Goal: Use online tool/utility: Utilize a website feature to perform a specific function

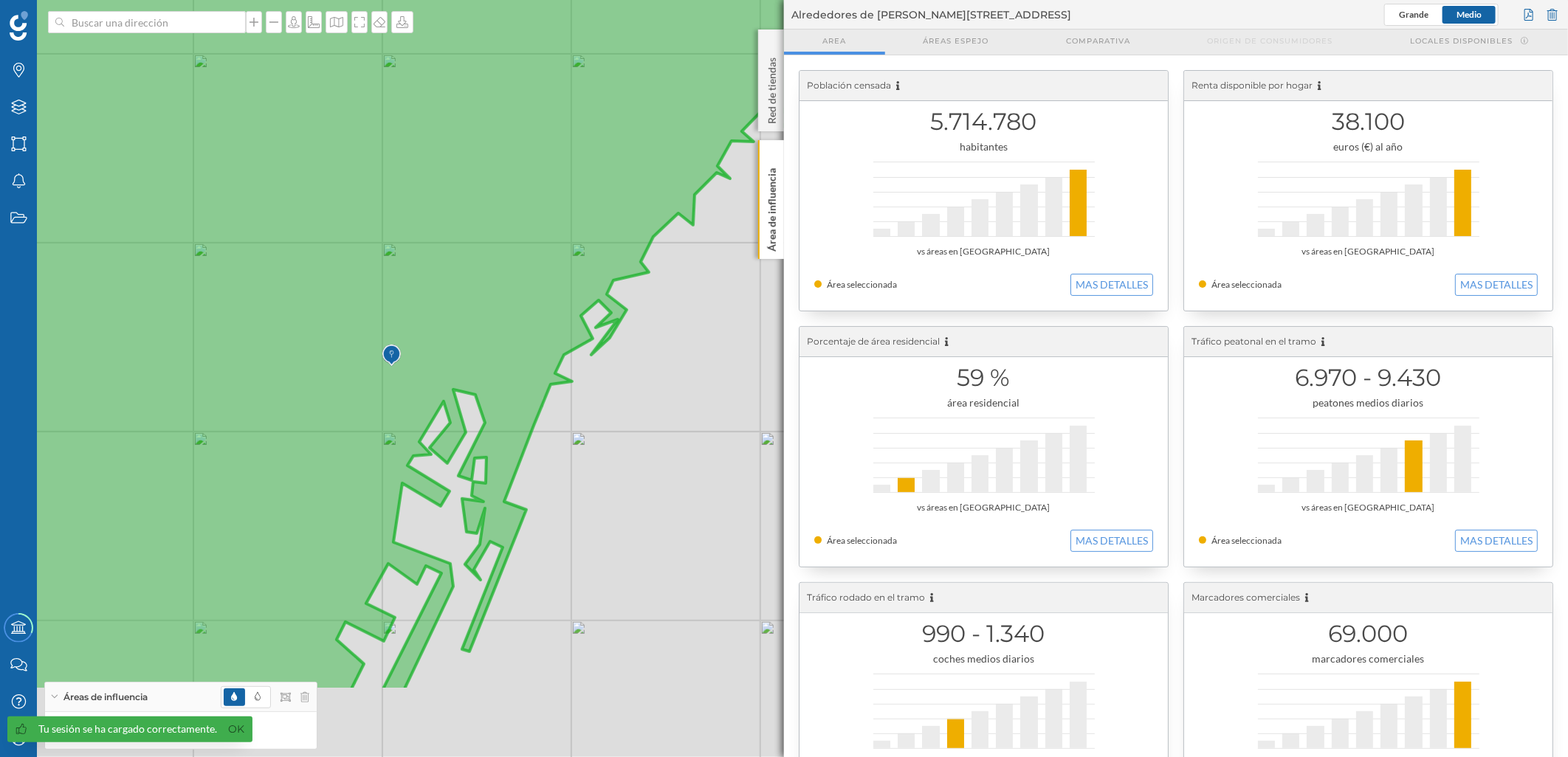
drag, startPoint x: 318, startPoint y: 505, endPoint x: 454, endPoint y: 360, distance: 198.8
click at [454, 360] on icon at bounding box center [469, 233] width 983 height 915
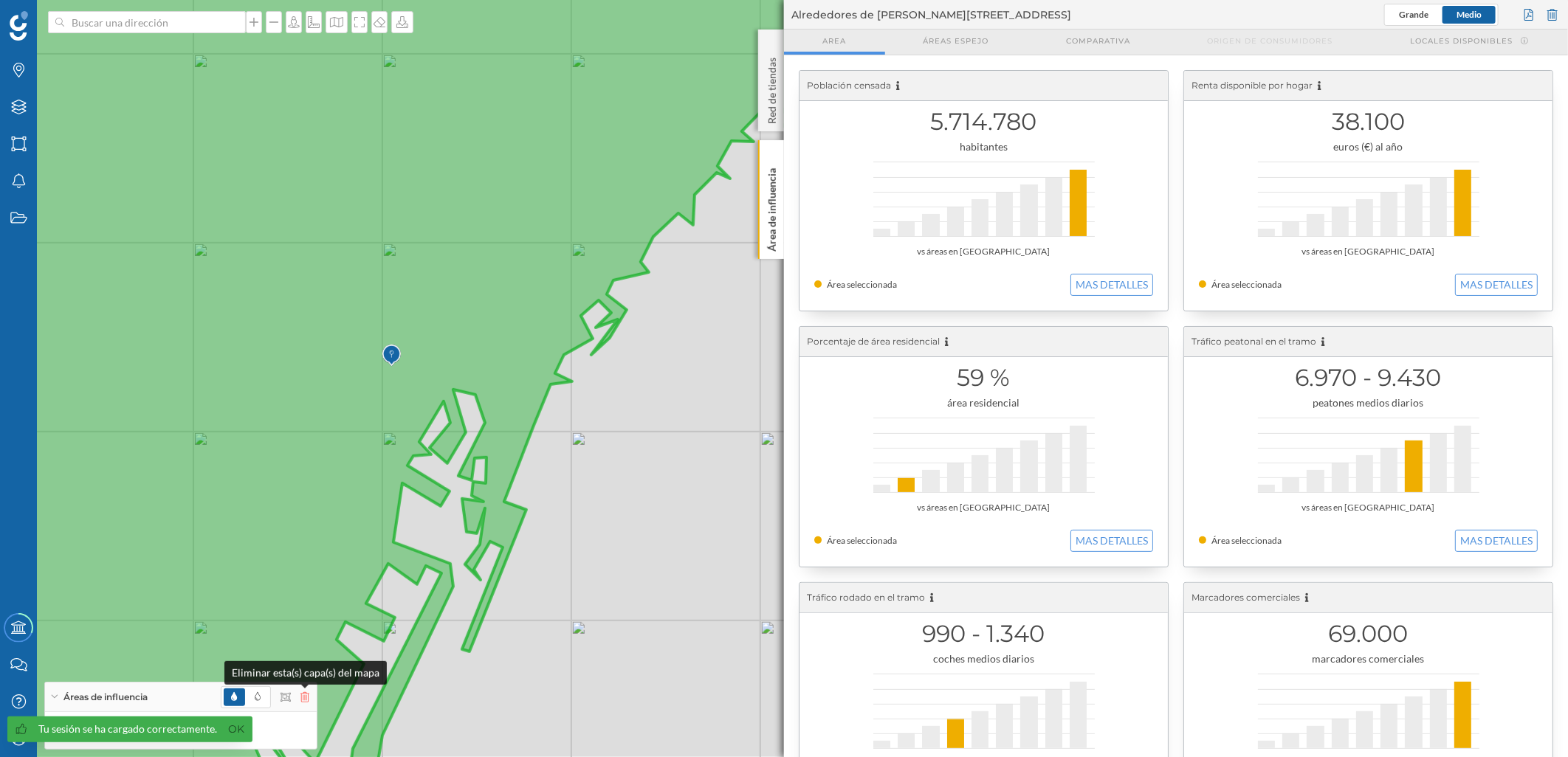
click at [305, 697] on icon at bounding box center [304, 697] width 9 height 10
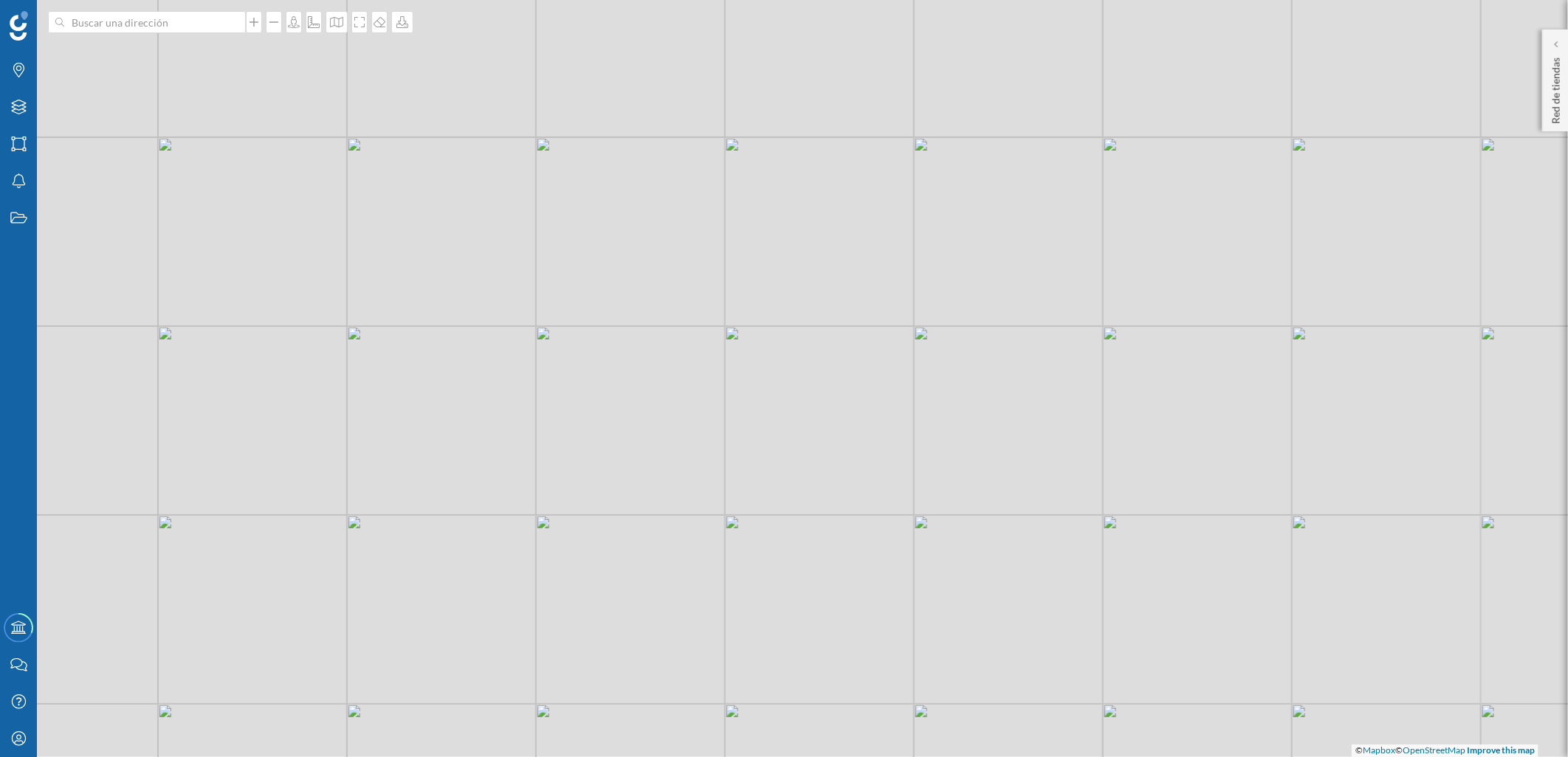
drag, startPoint x: 574, startPoint y: 349, endPoint x: 632, endPoint y: 444, distance: 111.3
click at [632, 444] on div "© Mapbox © OpenStreetMap Improve this map" at bounding box center [784, 378] width 1568 height 757
drag, startPoint x: 462, startPoint y: 390, endPoint x: 624, endPoint y: 446, distance: 171.4
click at [624, 446] on div "© Mapbox © OpenStreetMap Improve this map" at bounding box center [784, 378] width 1568 height 757
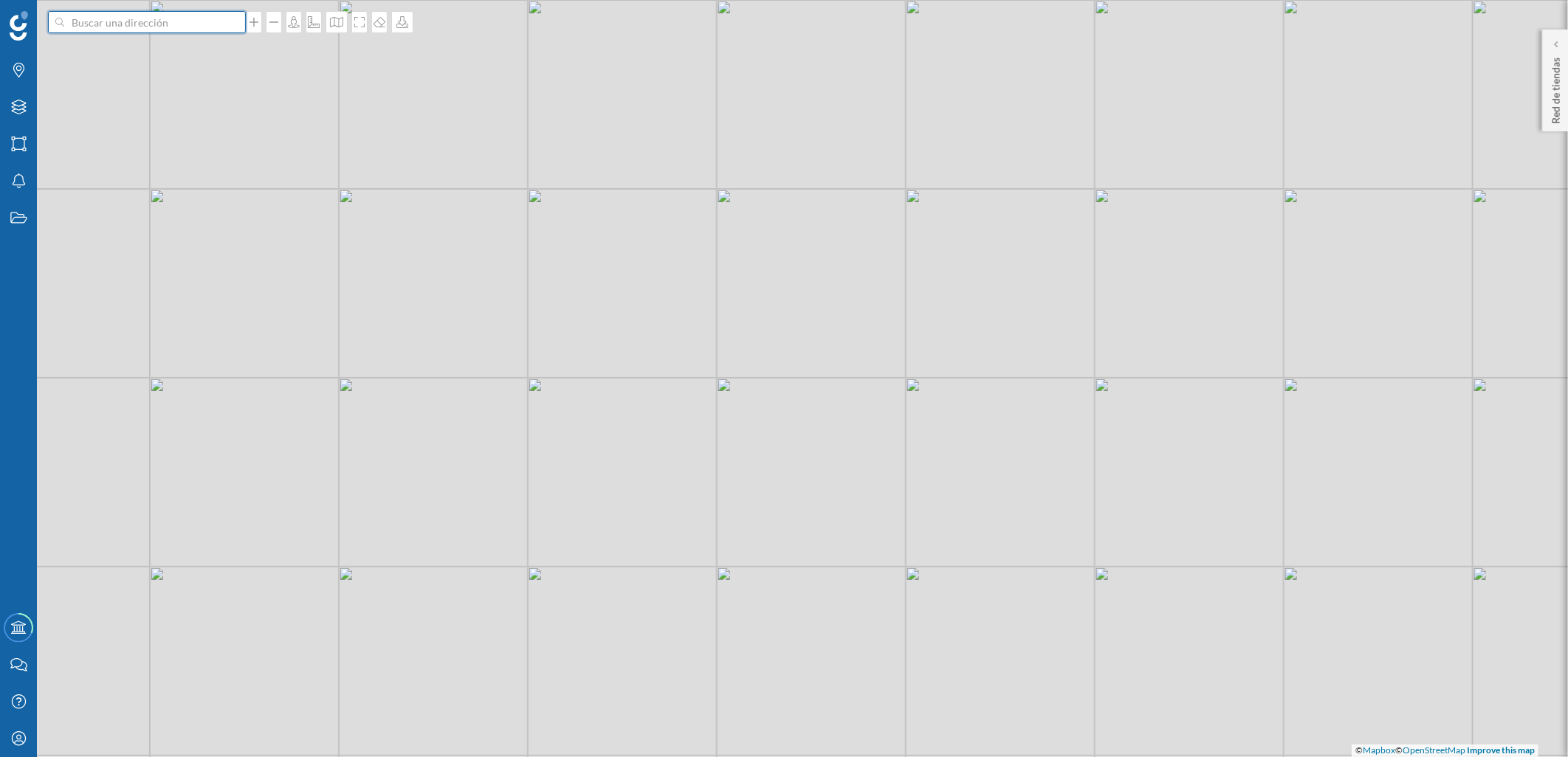
click at [107, 24] on input at bounding box center [146, 22] width 165 height 22
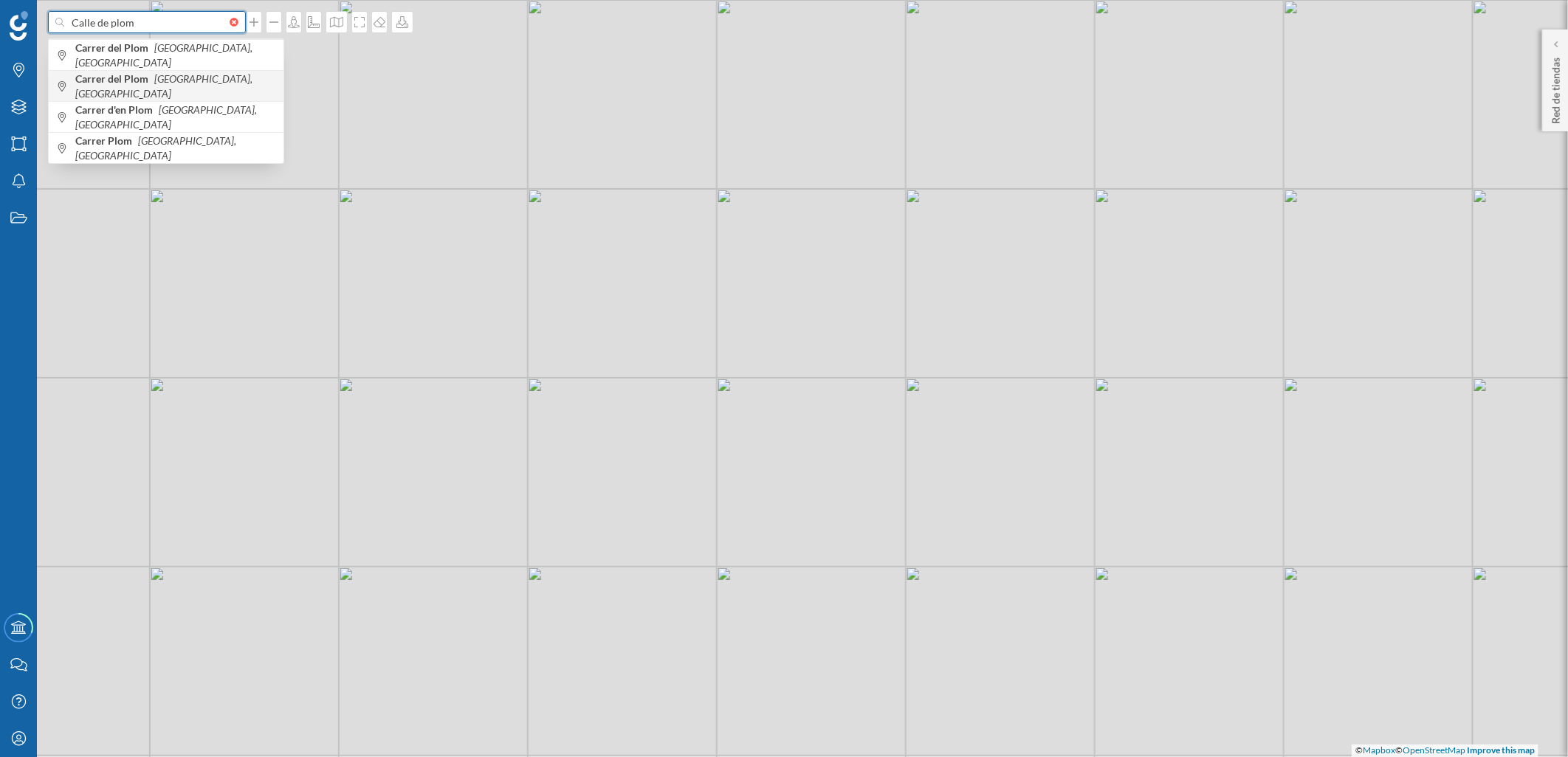
type input "Calle de plom"
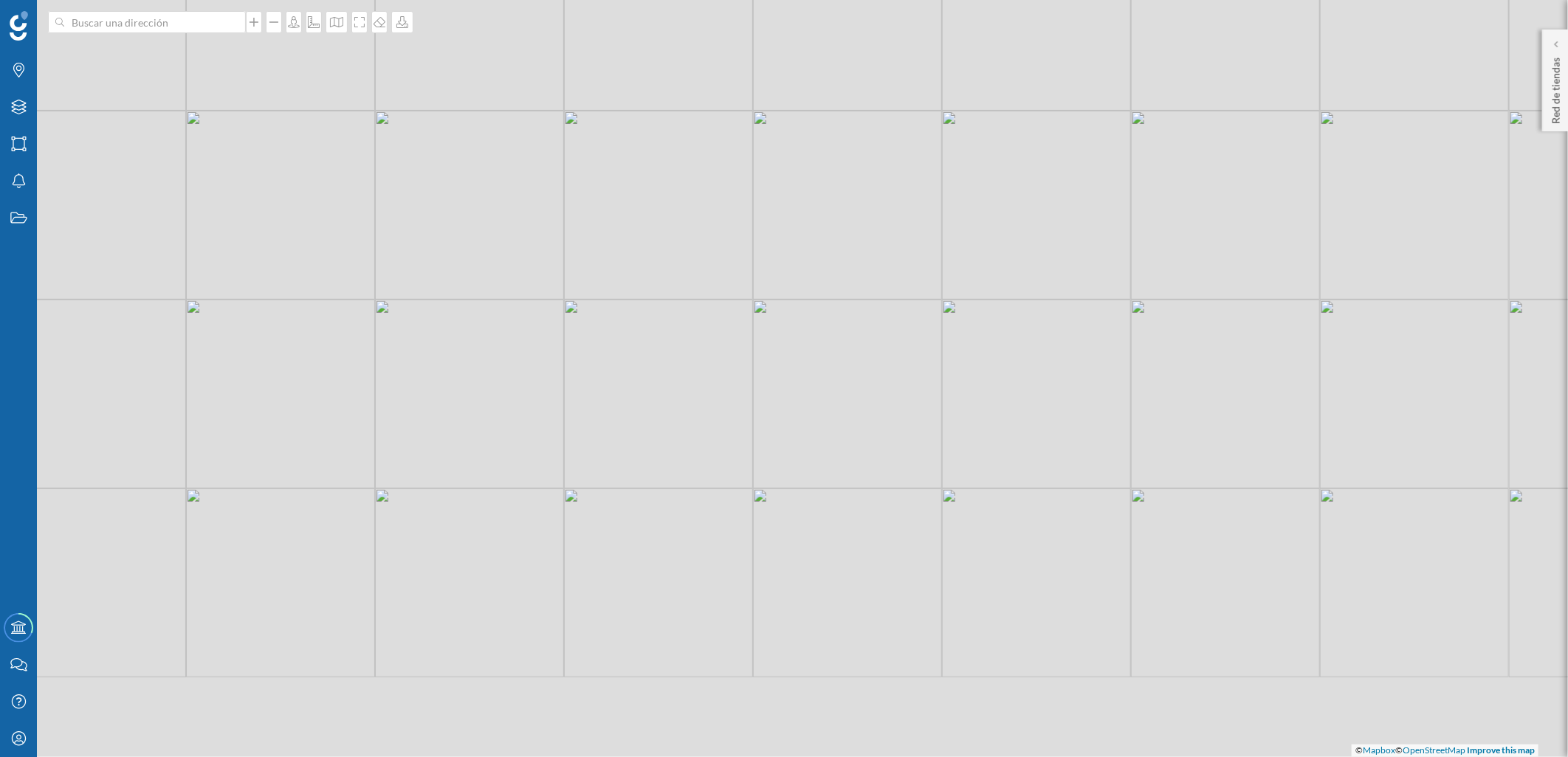
drag, startPoint x: 777, startPoint y: 553, endPoint x: 745, endPoint y: 406, distance: 150.4
click at [745, 409] on div "© Mapbox © OpenStreetMap Improve this map" at bounding box center [784, 378] width 1568 height 757
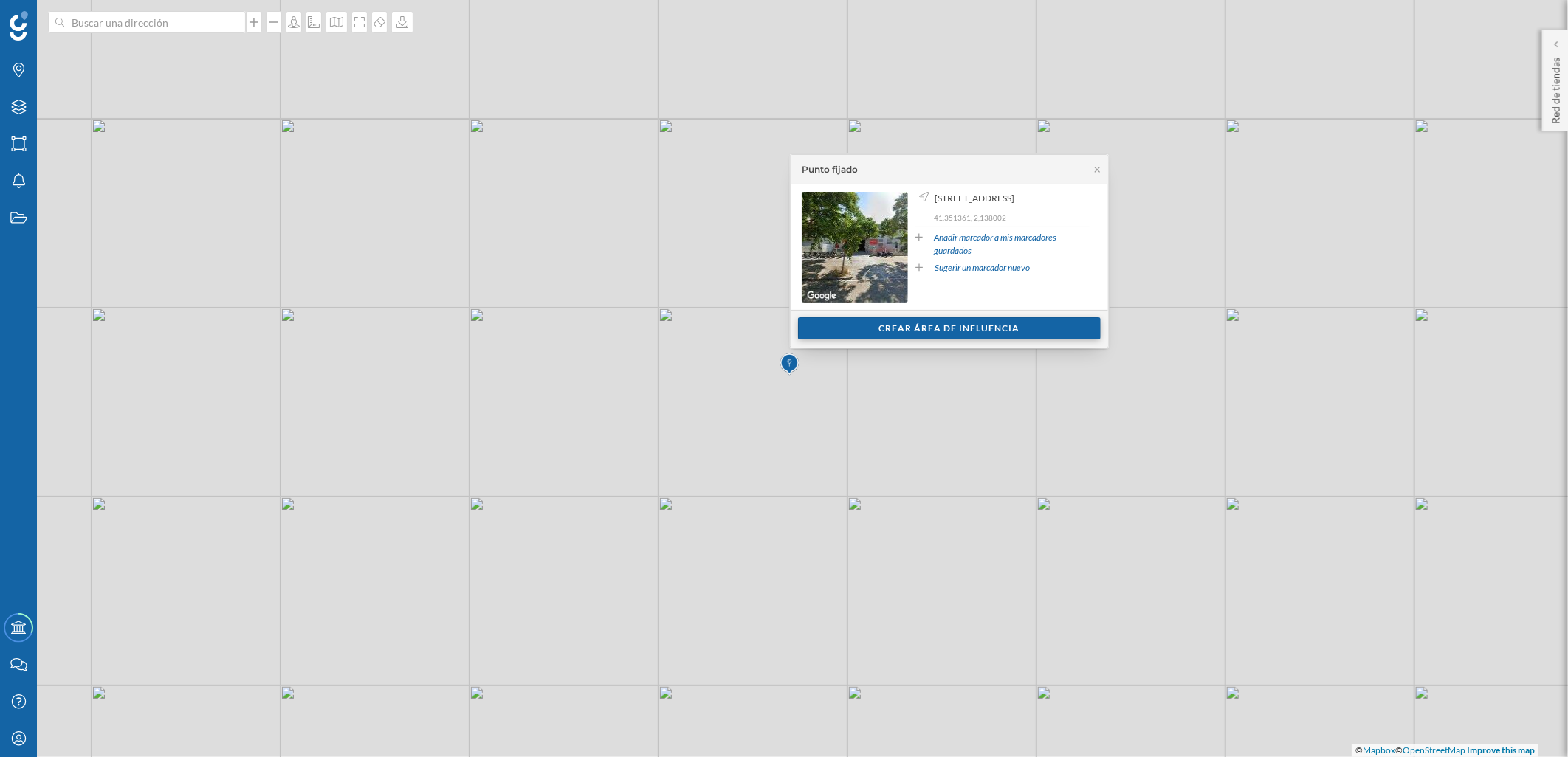
click at [875, 333] on div "Crear área de influencia" at bounding box center [949, 329] width 303 height 22
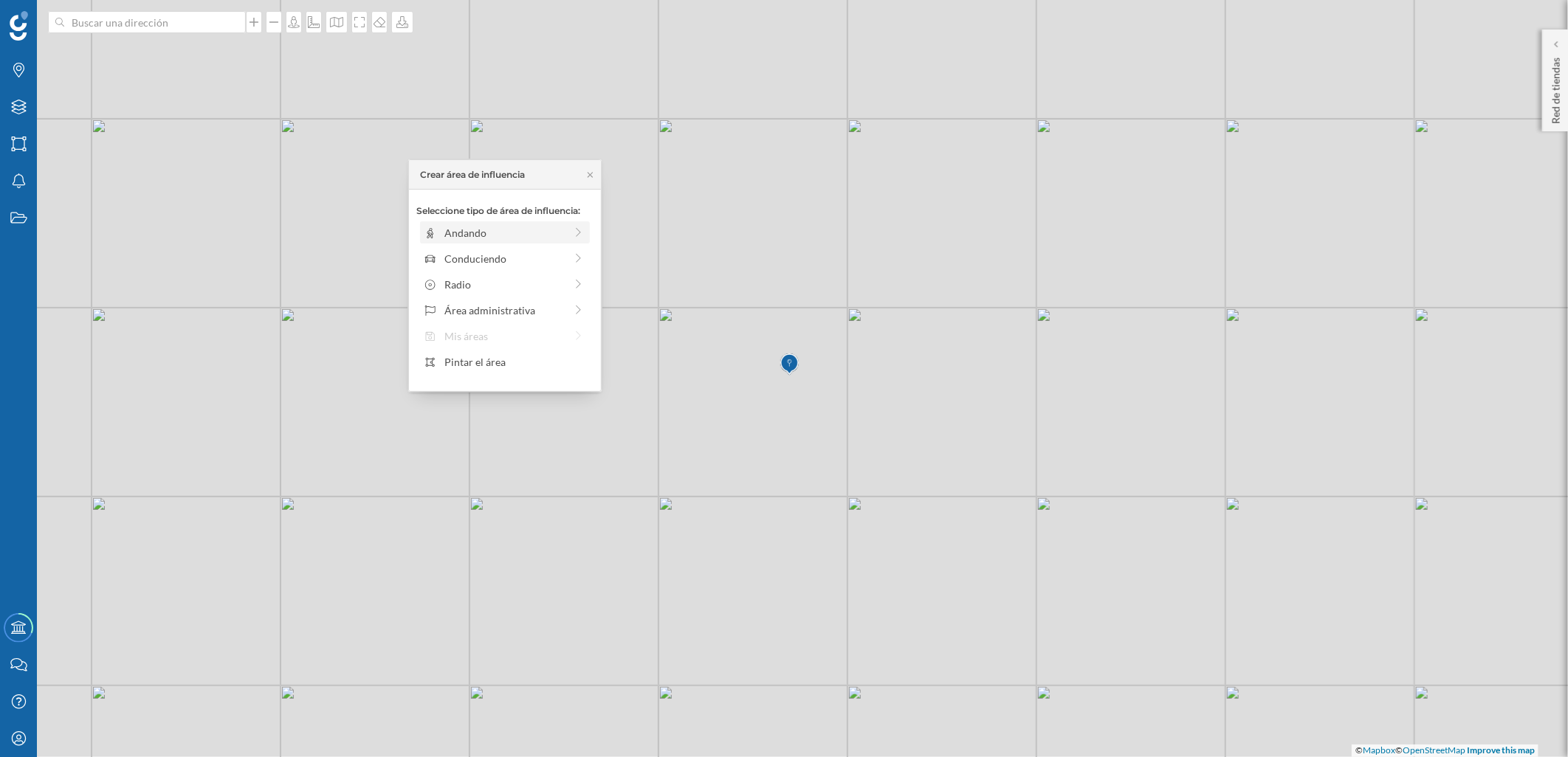
click at [575, 234] on icon at bounding box center [579, 232] width 13 height 10
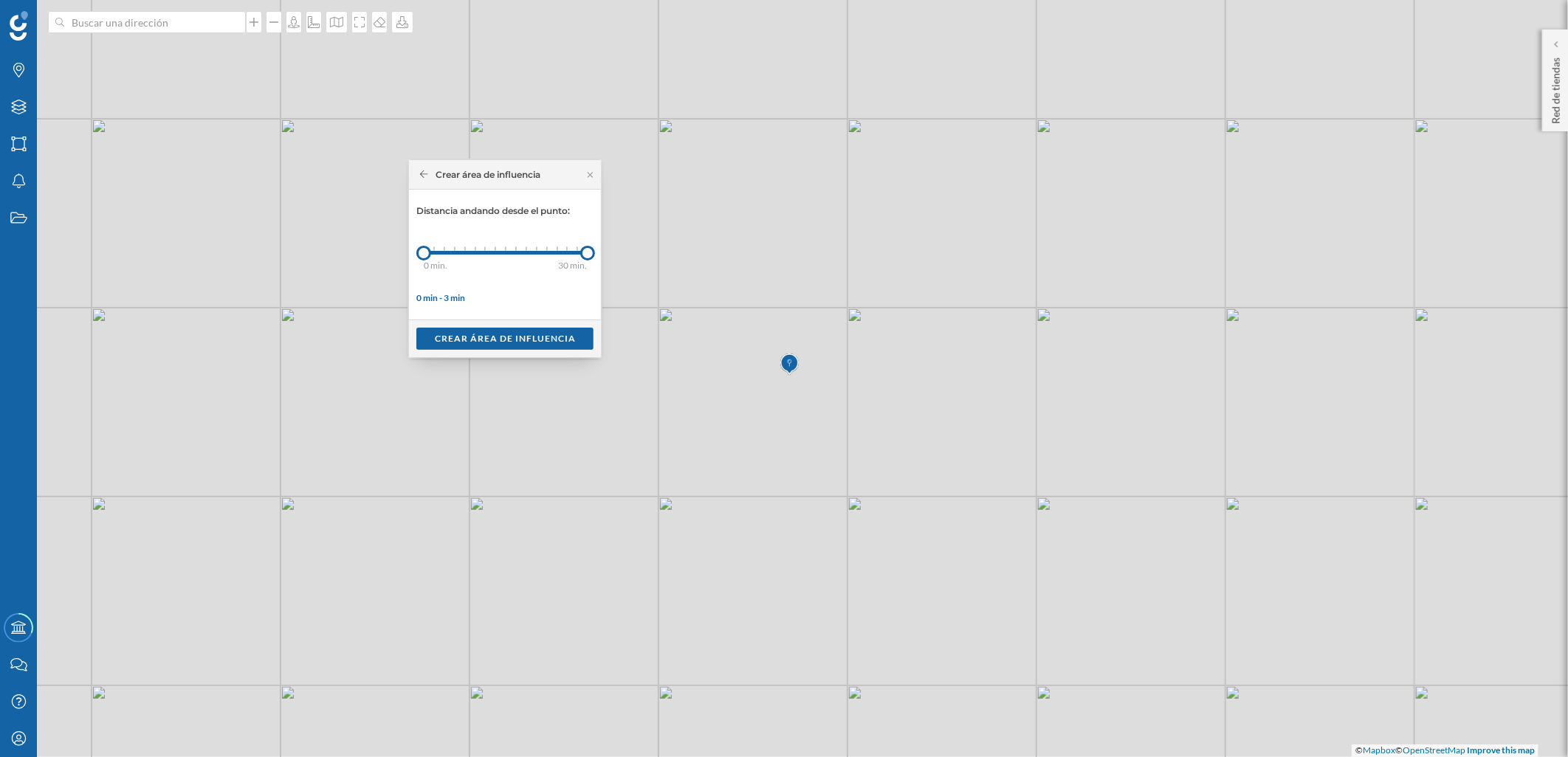
drag, startPoint x: 439, startPoint y: 250, endPoint x: 652, endPoint y: 256, distance: 213.1
click at [654, 256] on div "Marcas Capas Áreas Notificaciones Estados Academy Contacta con nosotros Centro …" at bounding box center [784, 378] width 1568 height 757
click at [550, 340] on div "Crear área de influencia" at bounding box center [505, 338] width 177 height 22
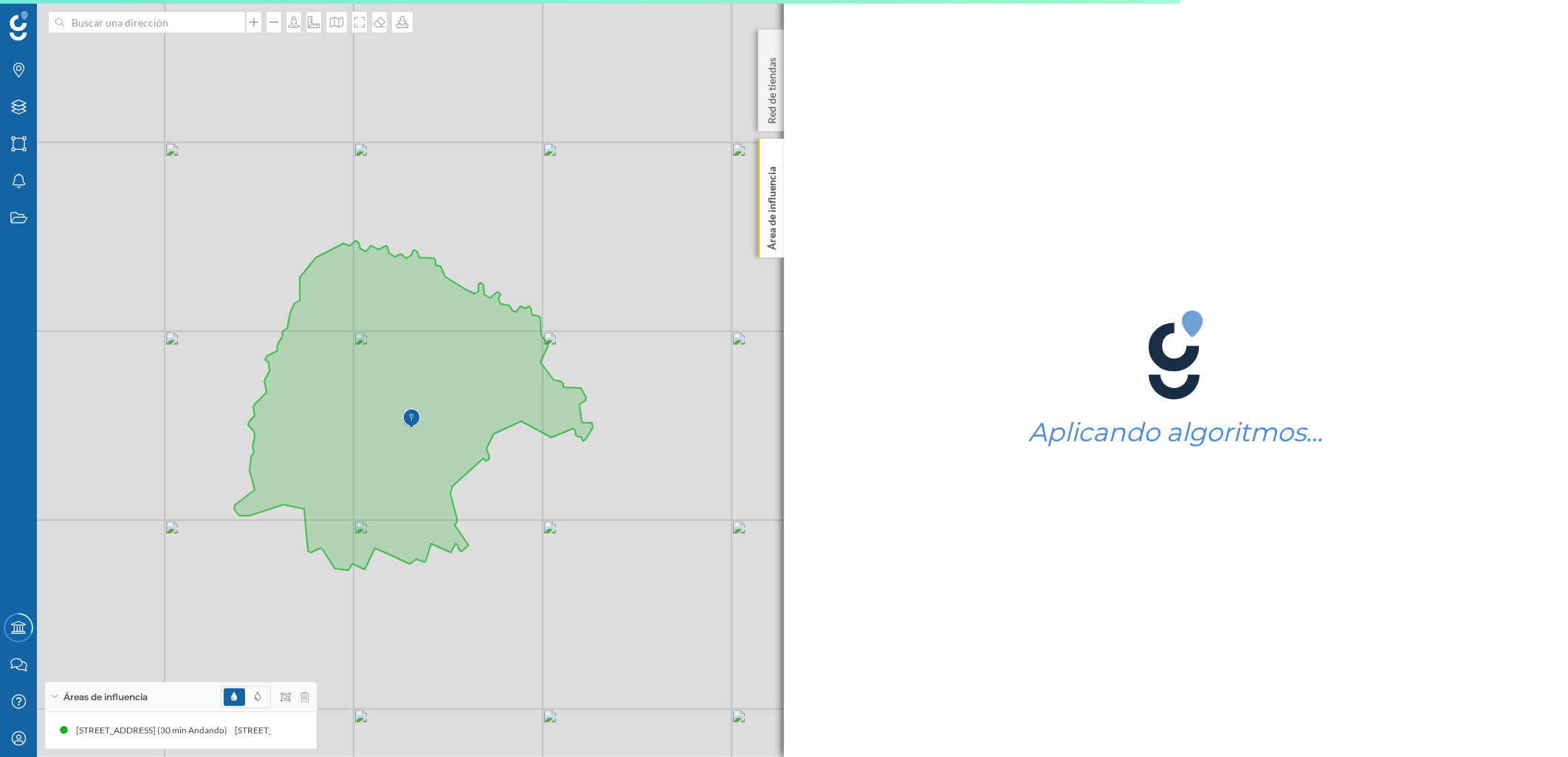
drag, startPoint x: 481, startPoint y: 401, endPoint x: 170, endPoint y: 431, distance: 312.4
click at [170, 431] on div "© Mapbox © OpenStreetMap Improve this map" at bounding box center [784, 378] width 1568 height 757
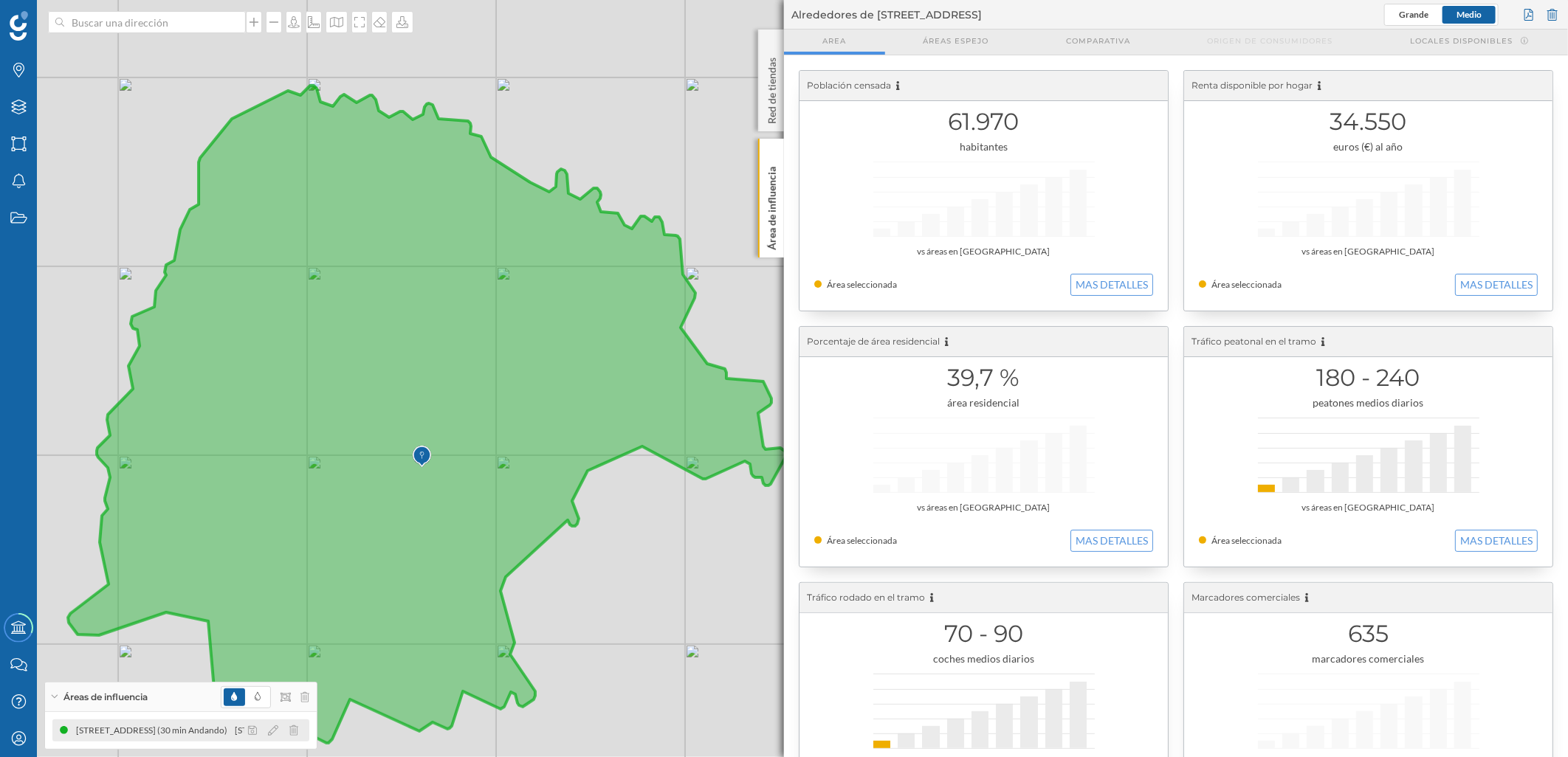
click at [279, 729] on div at bounding box center [277, 730] width 66 height 17
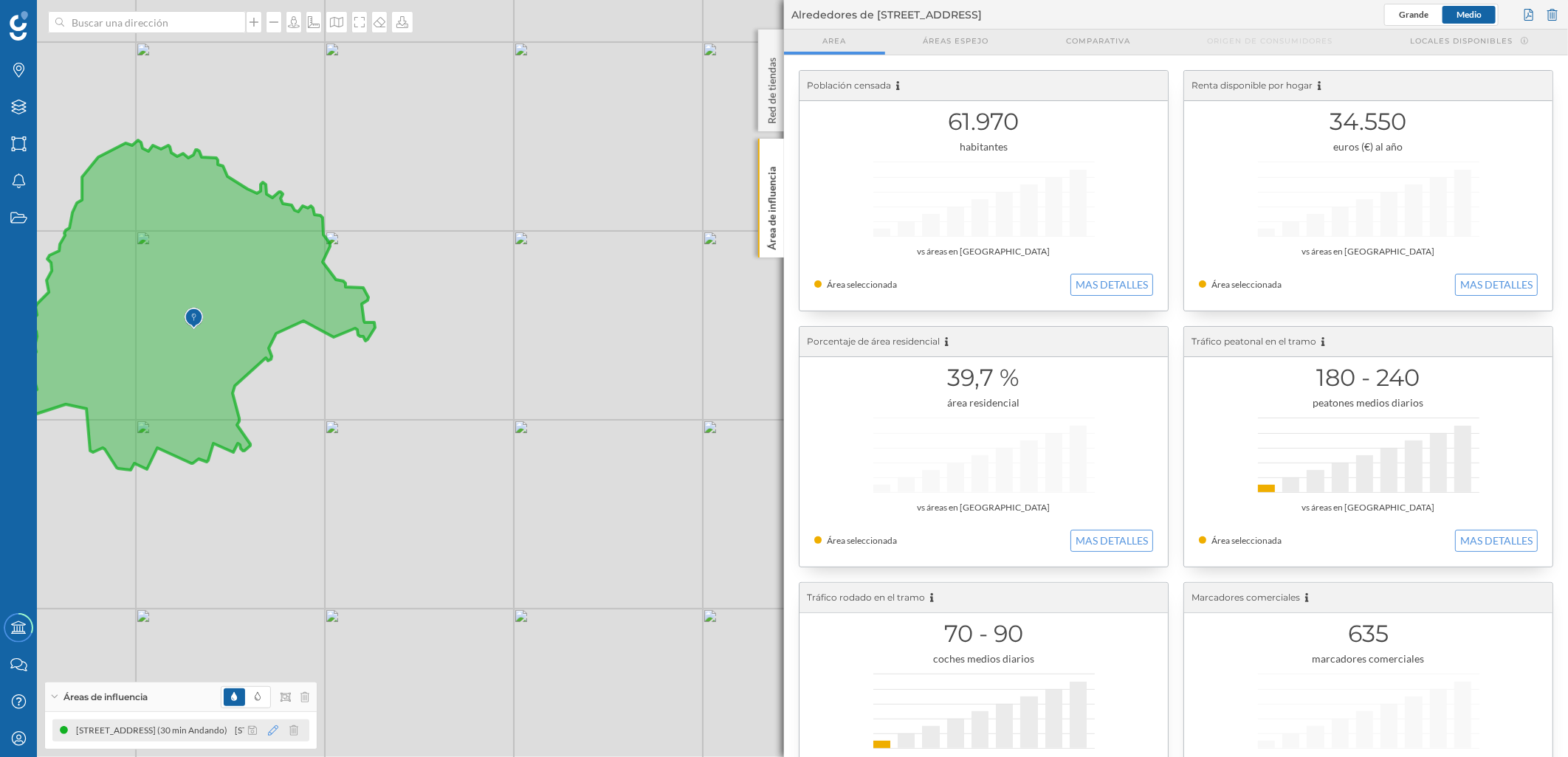
click at [273, 729] on icon at bounding box center [273, 730] width 10 height 10
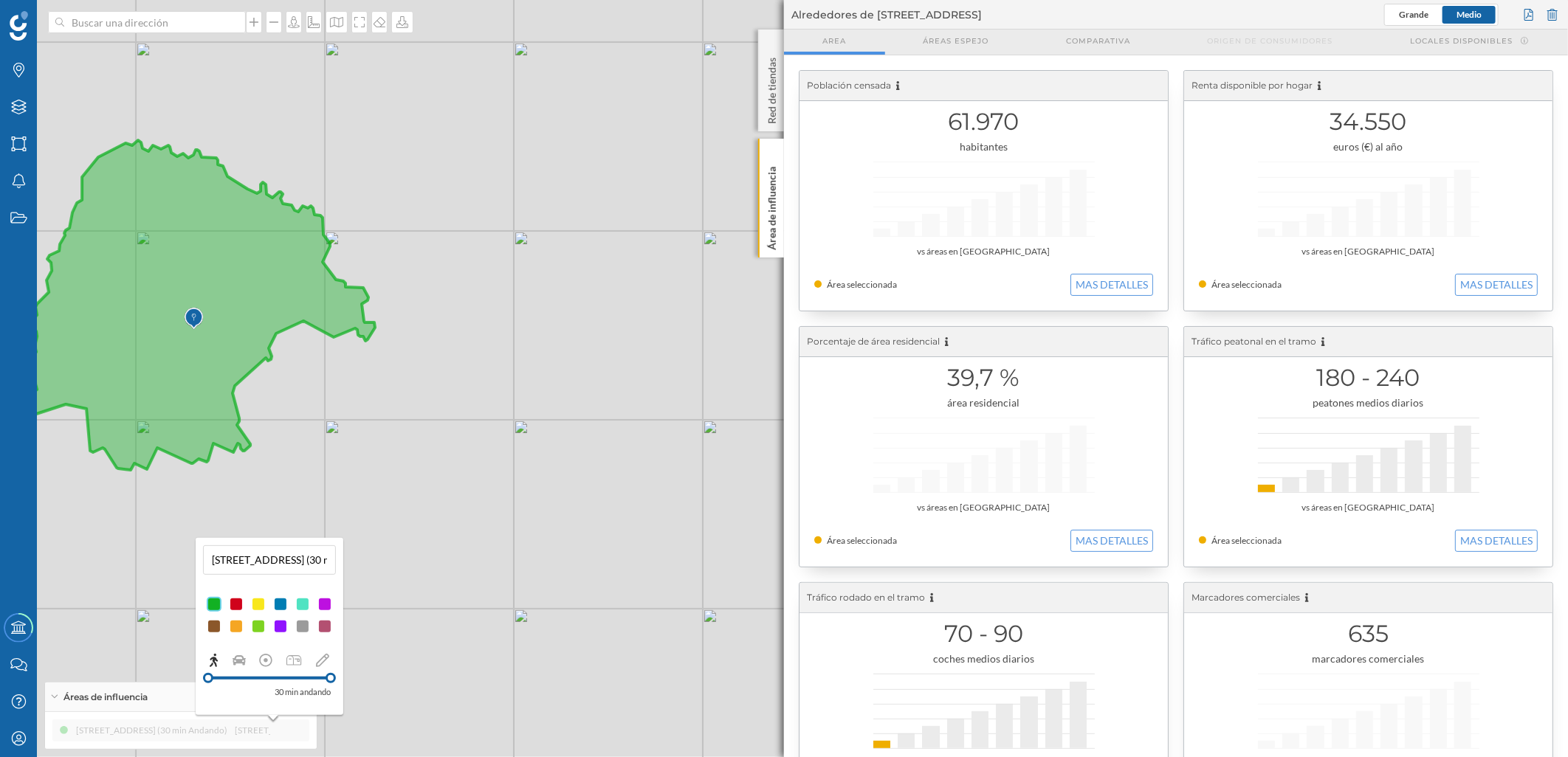
click at [307, 691] on p "30 min andando" at bounding box center [302, 692] width 56 height 15
drag, startPoint x: 330, startPoint y: 682, endPoint x: 303, endPoint y: 685, distance: 27.2
click at [303, 685] on div "30 min andando" at bounding box center [270, 676] width 133 height 47
drag, startPoint x: 303, startPoint y: 685, endPoint x: 328, endPoint y: 677, distance: 26.2
click at [328, 677] on div "30 min andando" at bounding box center [270, 676] width 133 height 47
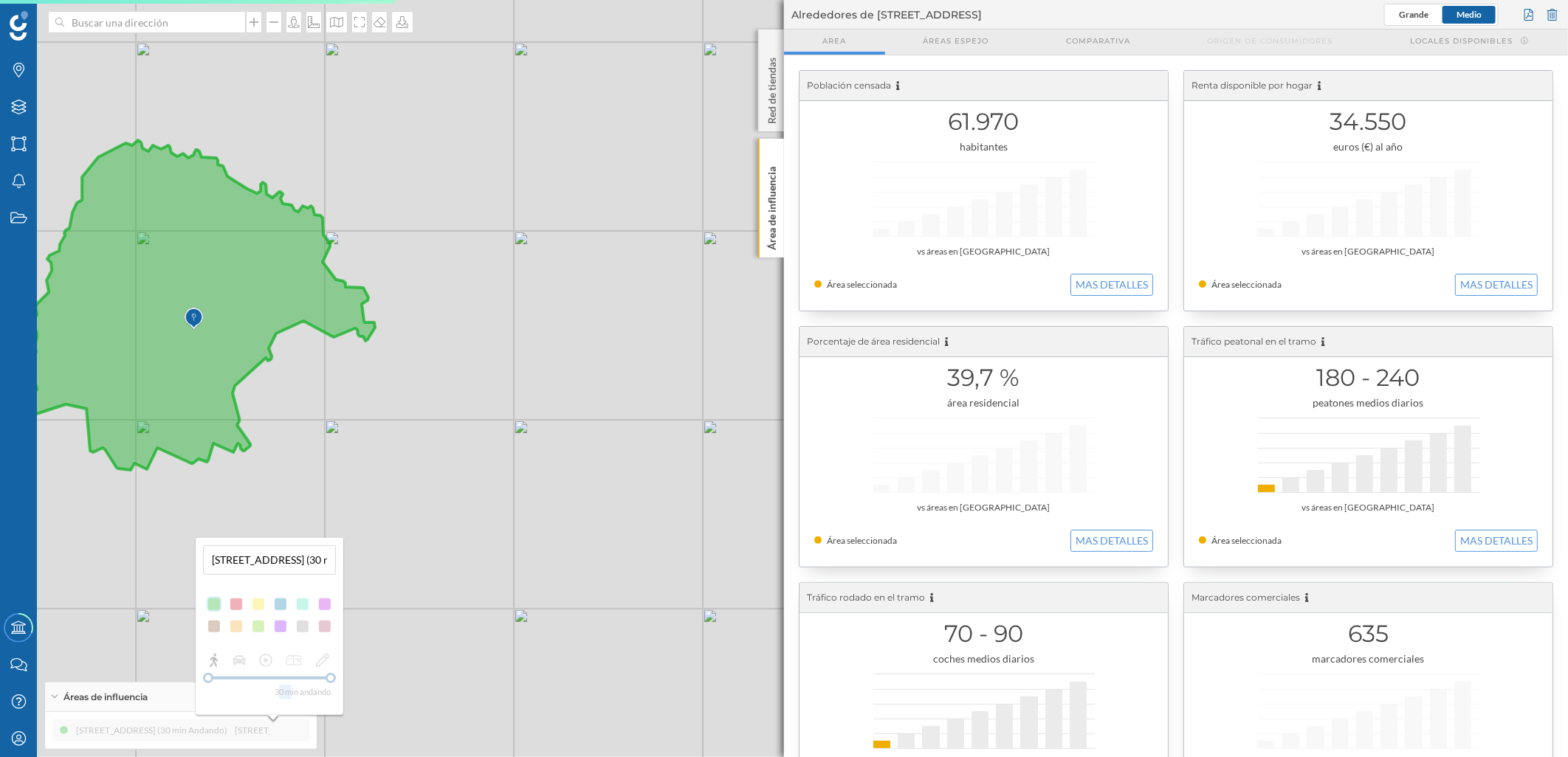
click at [330, 677] on div "30 min andando" at bounding box center [270, 676] width 133 height 47
drag, startPoint x: 330, startPoint y: 677, endPoint x: 255, endPoint y: 694, distance: 76.9
click at [255, 694] on div "30 min andando" at bounding box center [269, 692] width 122 height 15
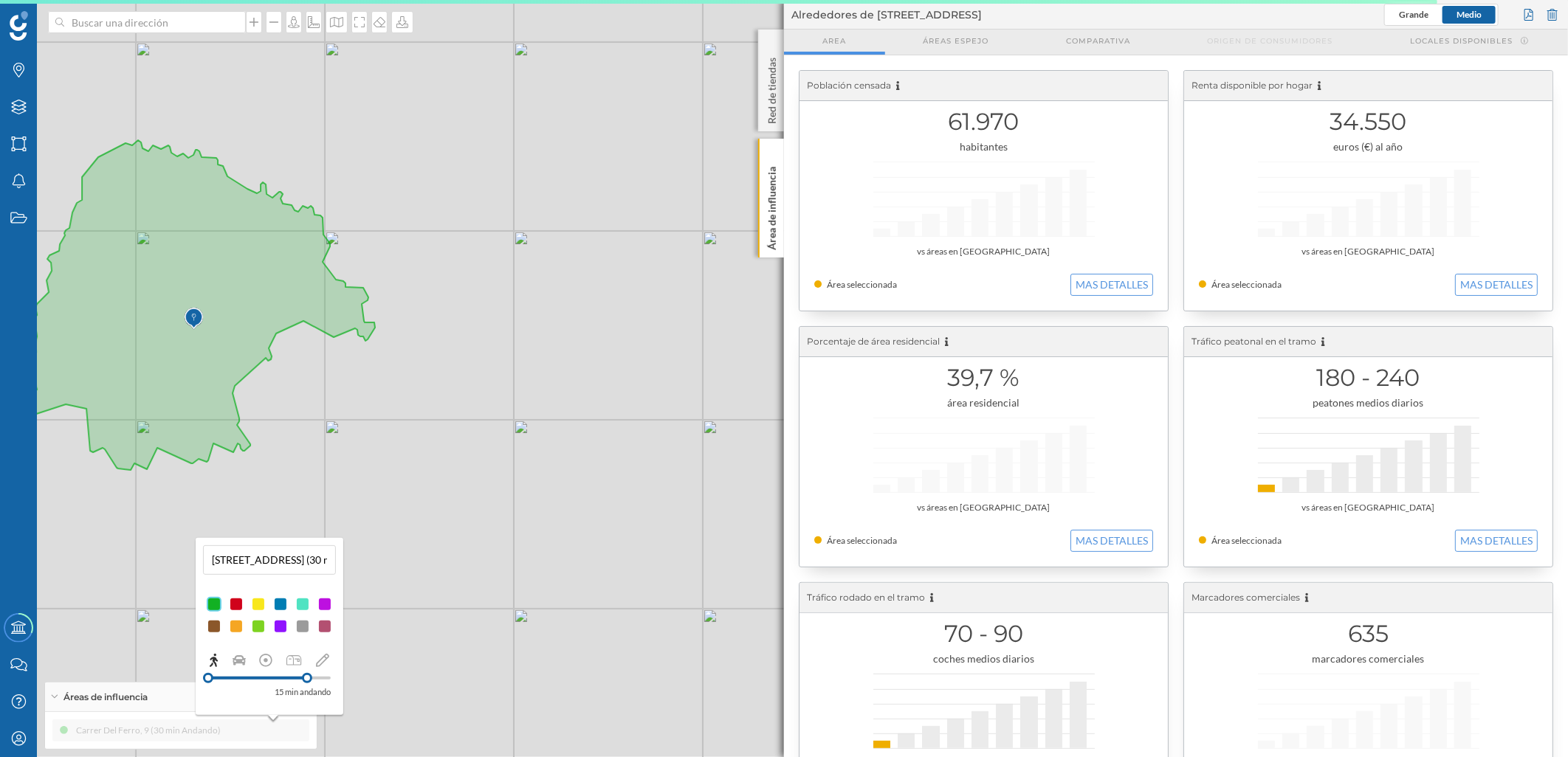
drag, startPoint x: 326, startPoint y: 679, endPoint x: 307, endPoint y: 679, distance: 19.0
click at [307, 679] on div at bounding box center [307, 678] width 10 height 10
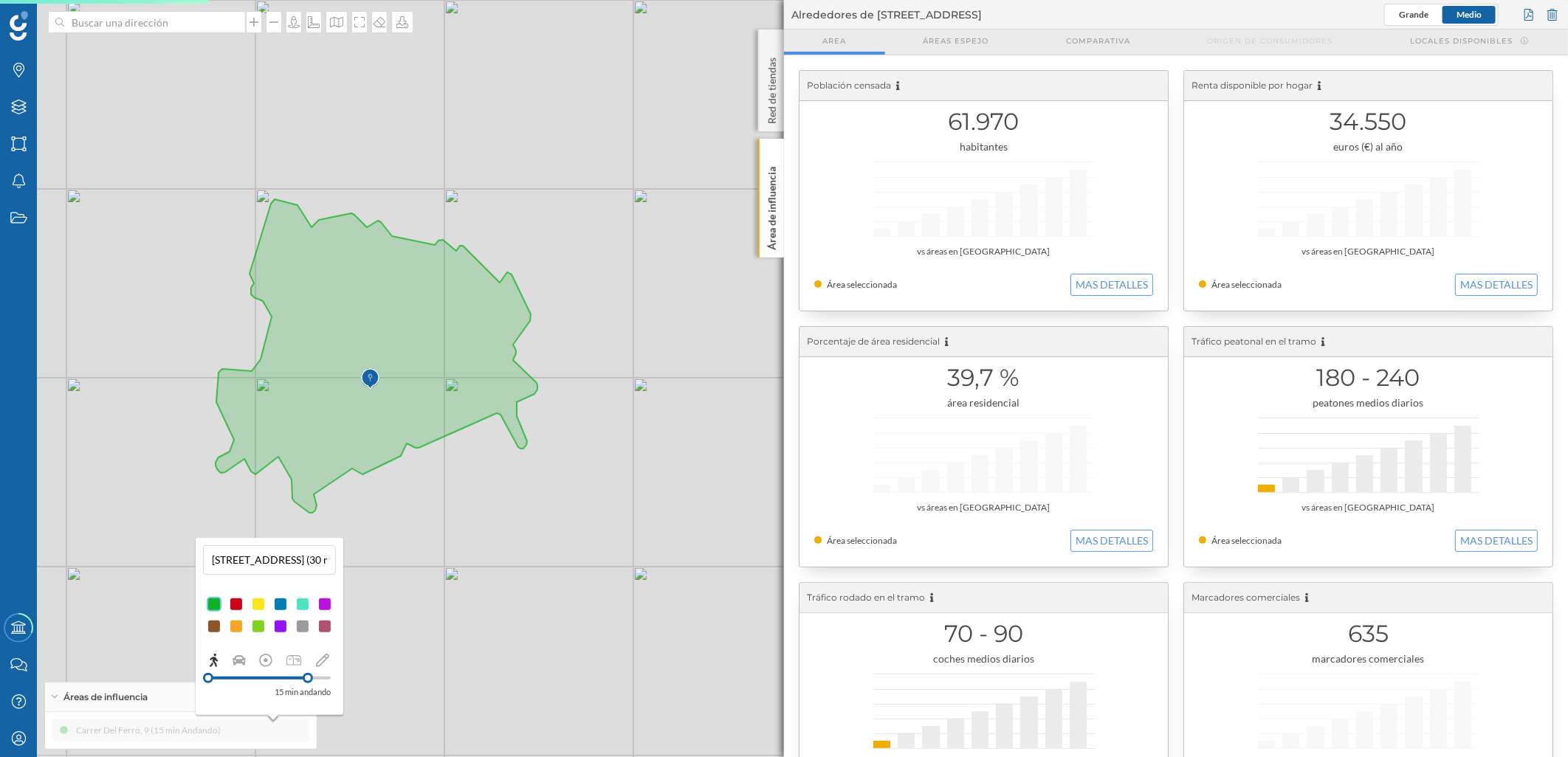
drag, startPoint x: 262, startPoint y: 431, endPoint x: 441, endPoint y: 484, distance: 186.7
click at [441, 484] on div "© Mapbox © OpenStreetMap Improve this map" at bounding box center [784, 378] width 1568 height 757
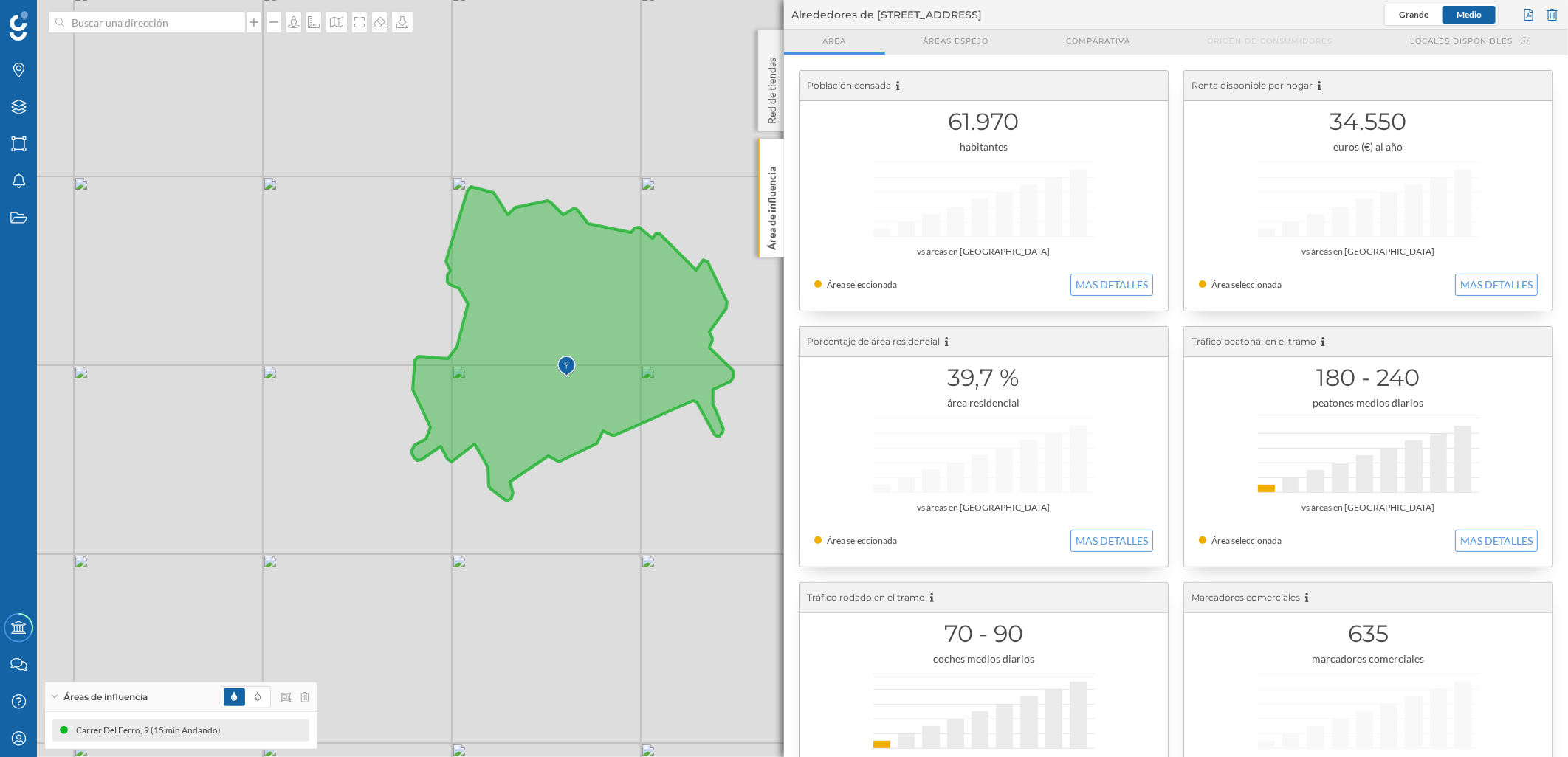
drag, startPoint x: 270, startPoint y: 277, endPoint x: 337, endPoint y: 341, distance: 92.7
click at [337, 341] on div "© Mapbox © OpenStreetMap Improve this map" at bounding box center [784, 378] width 1568 height 757
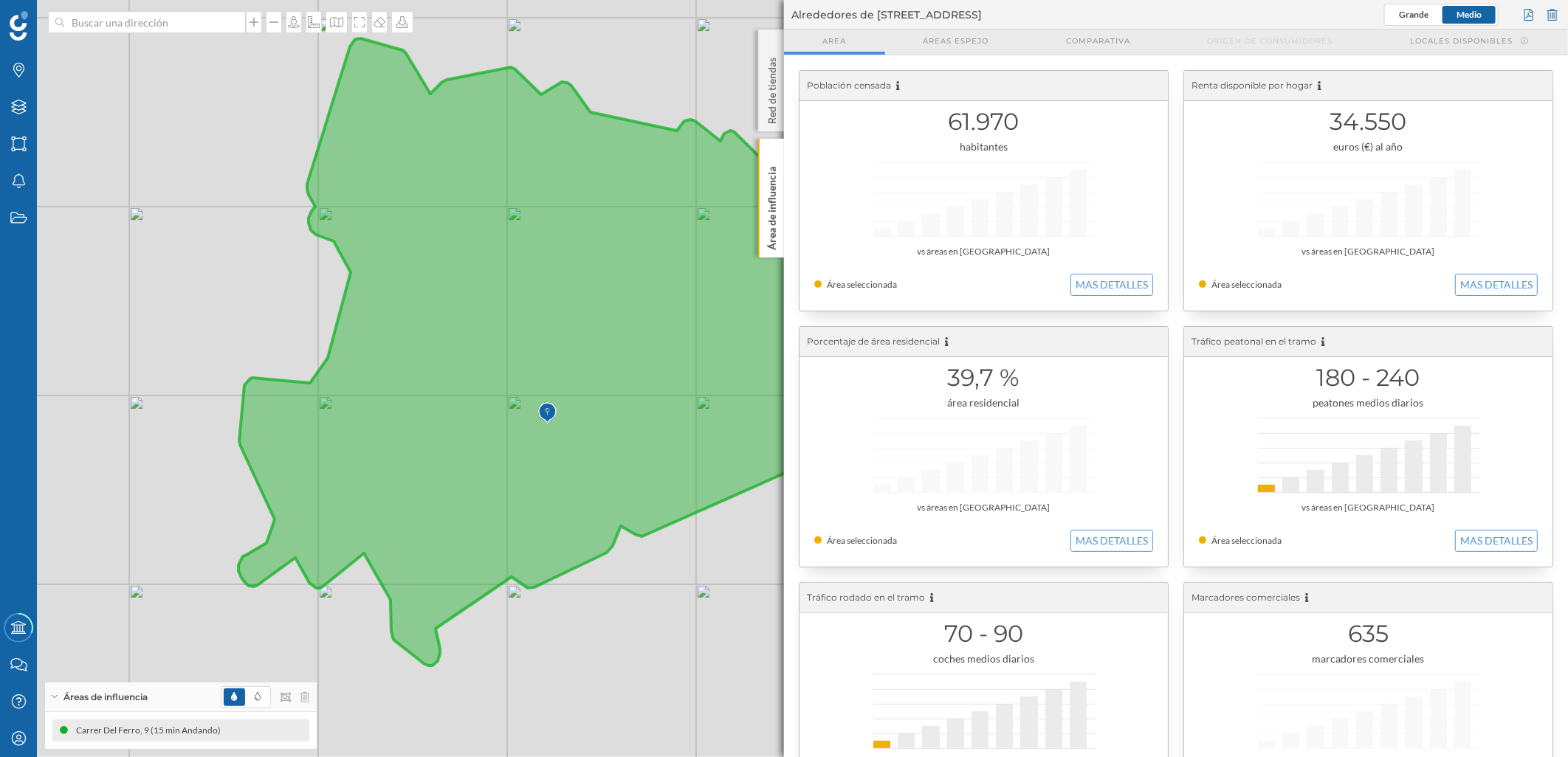
click at [458, 318] on icon at bounding box center [560, 352] width 644 height 627
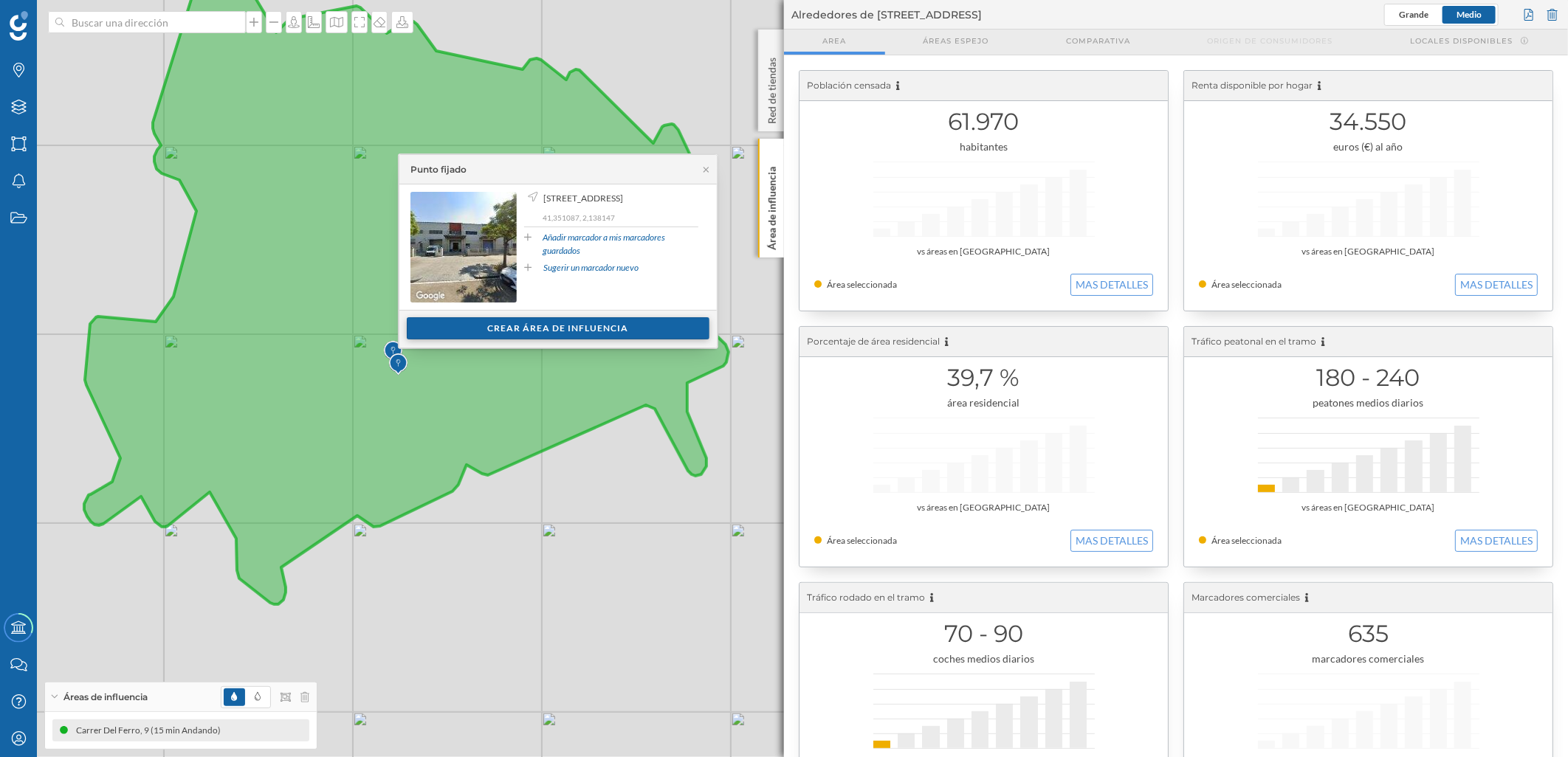
click at [475, 330] on div "Crear área de influencia" at bounding box center [558, 329] width 303 height 22
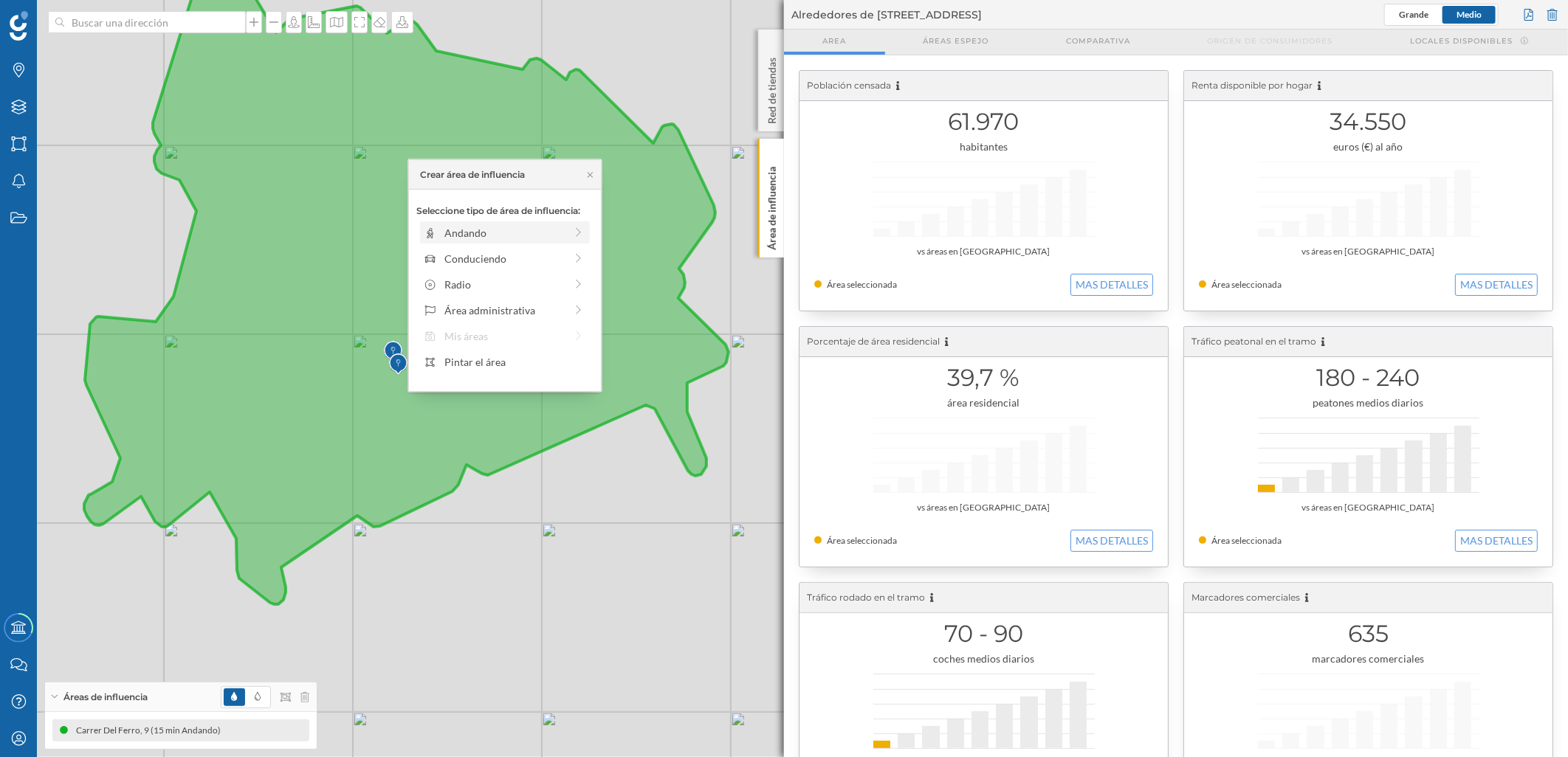
click at [537, 235] on div "Andando" at bounding box center [504, 233] width 120 height 16
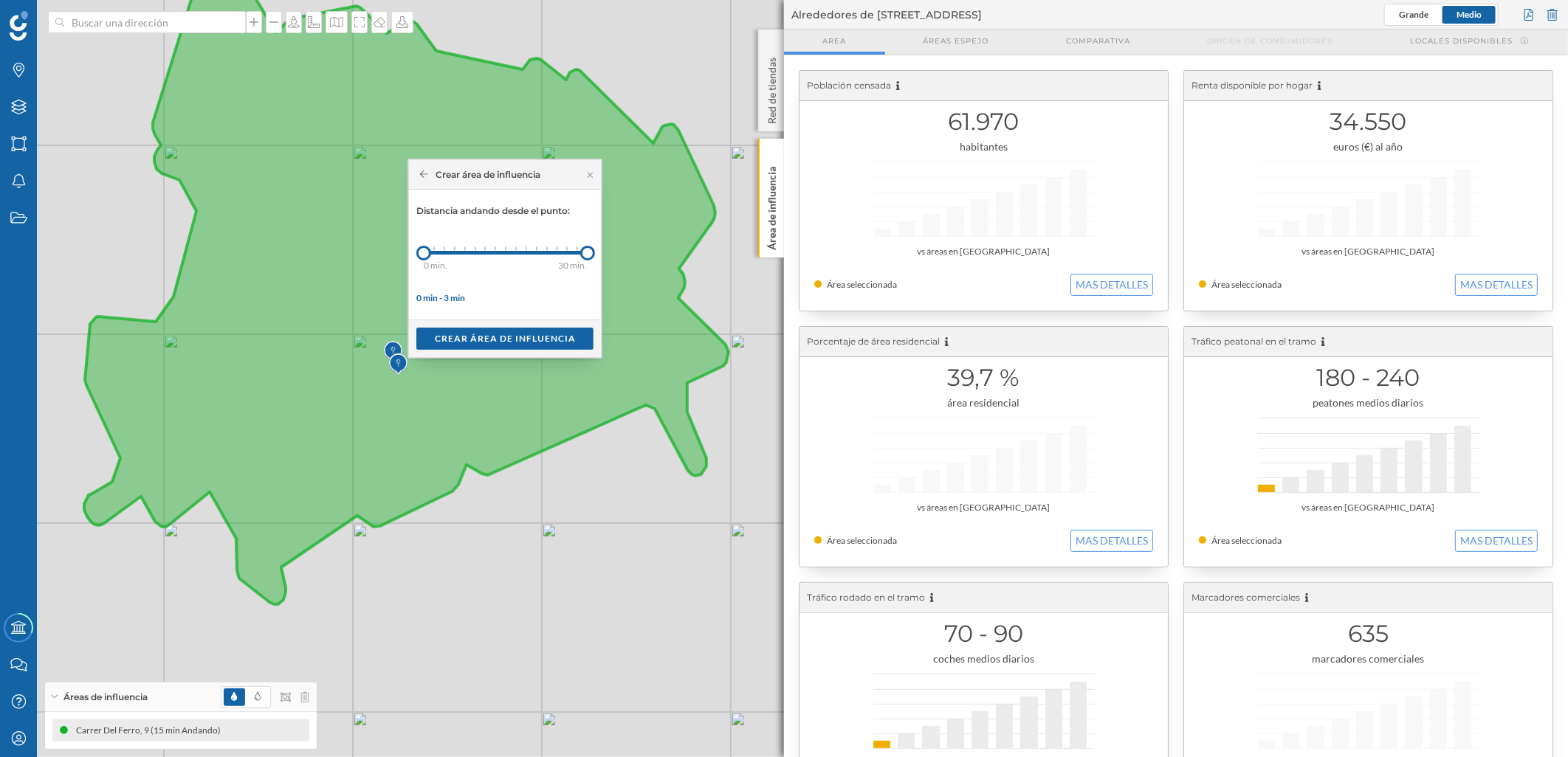
drag, startPoint x: 436, startPoint y: 257, endPoint x: 604, endPoint y: 257, distance: 168.0
click at [604, 257] on div "Marcas Capas Áreas Notificaciones Estados Academy Contacta con nosotros Centro …" at bounding box center [784, 378] width 1568 height 757
click at [507, 341] on div "Crear área de influencia" at bounding box center [505, 338] width 177 height 22
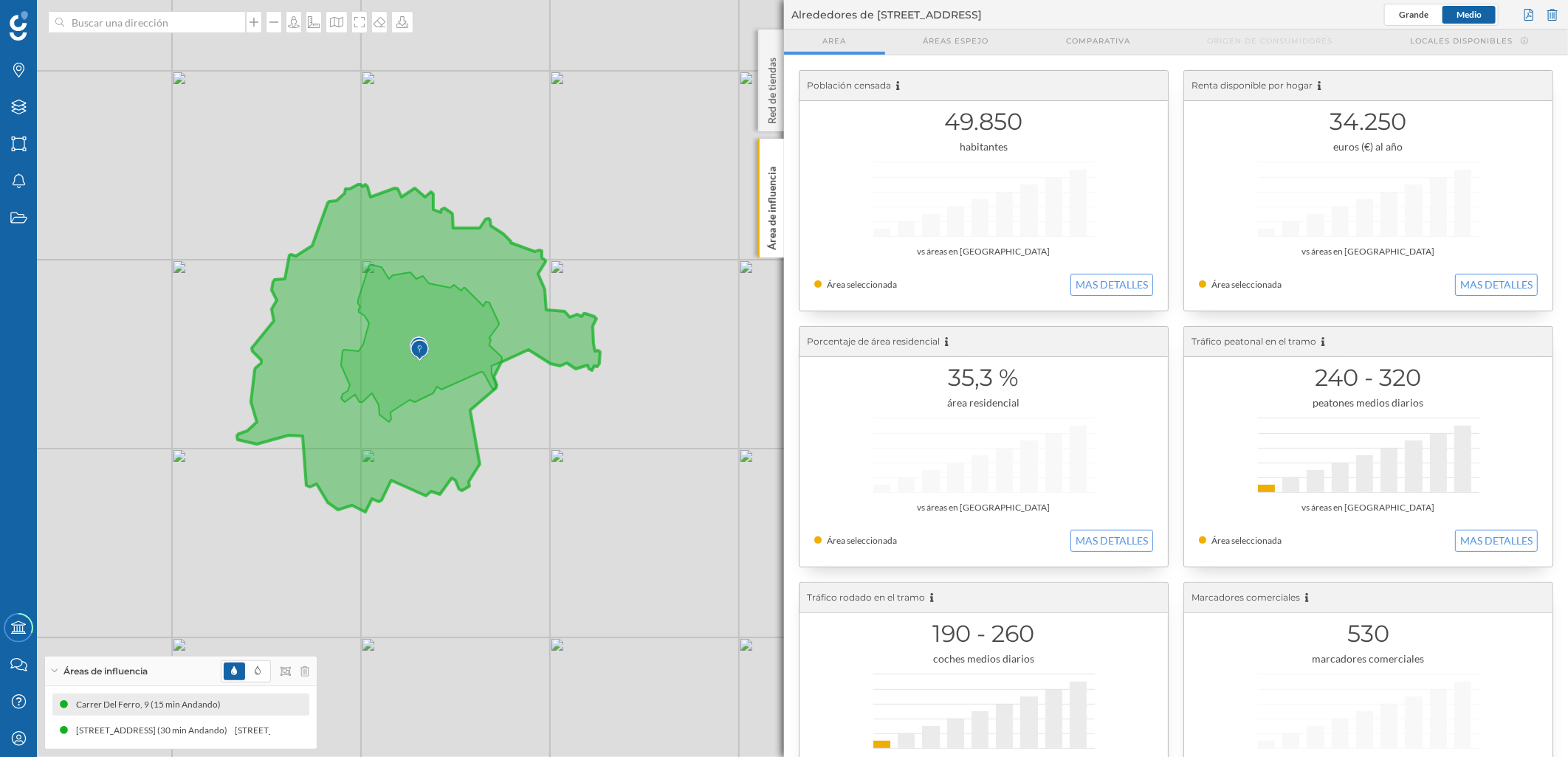
drag, startPoint x: 187, startPoint y: 389, endPoint x: 405, endPoint y: 432, distance: 222.2
click at [405, 432] on icon at bounding box center [419, 348] width 364 height 328
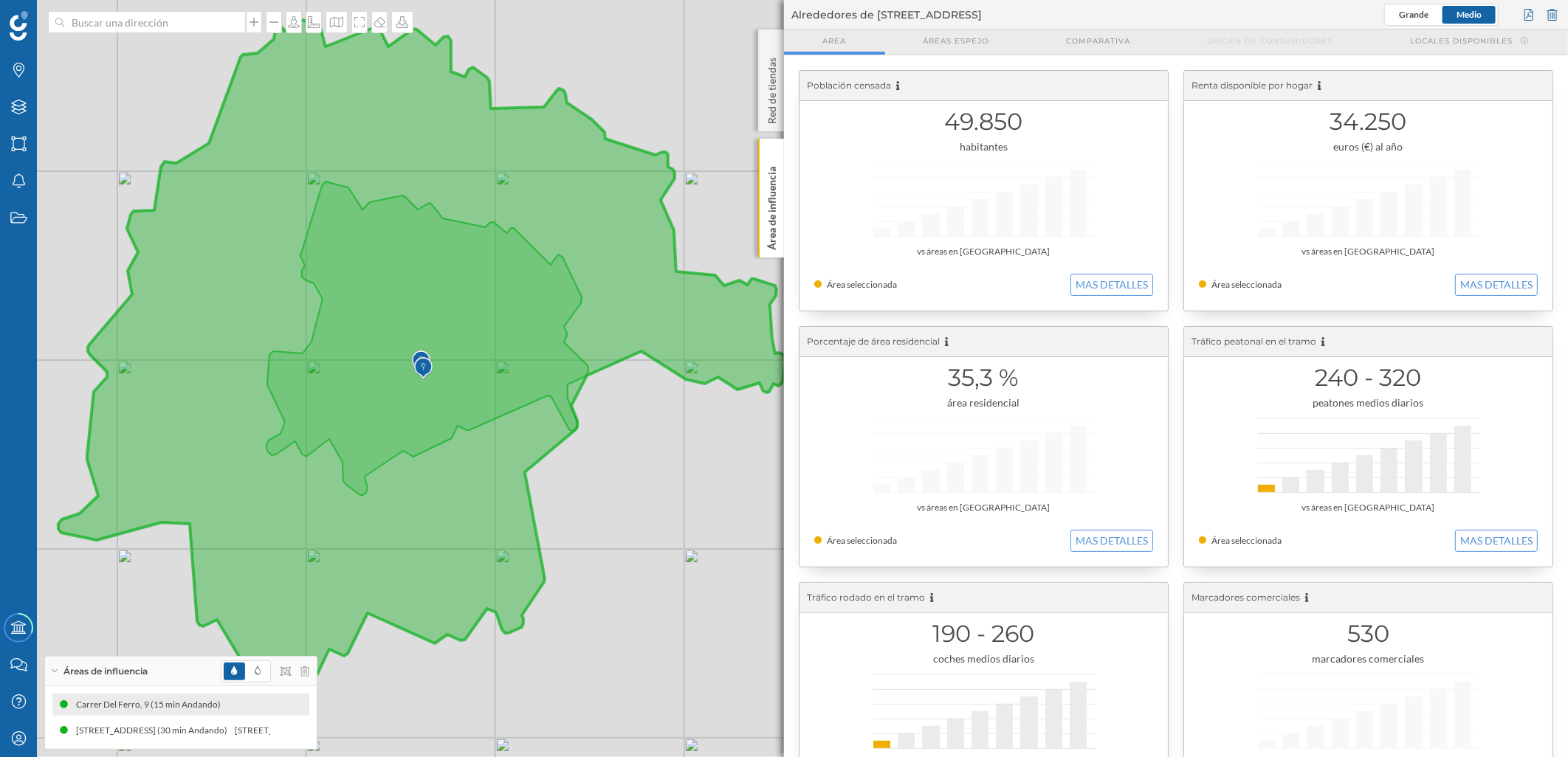
drag, startPoint x: 443, startPoint y: 419, endPoint x: 430, endPoint y: 496, distance: 78.1
click at [430, 496] on icon at bounding box center [422, 347] width 727 height 655
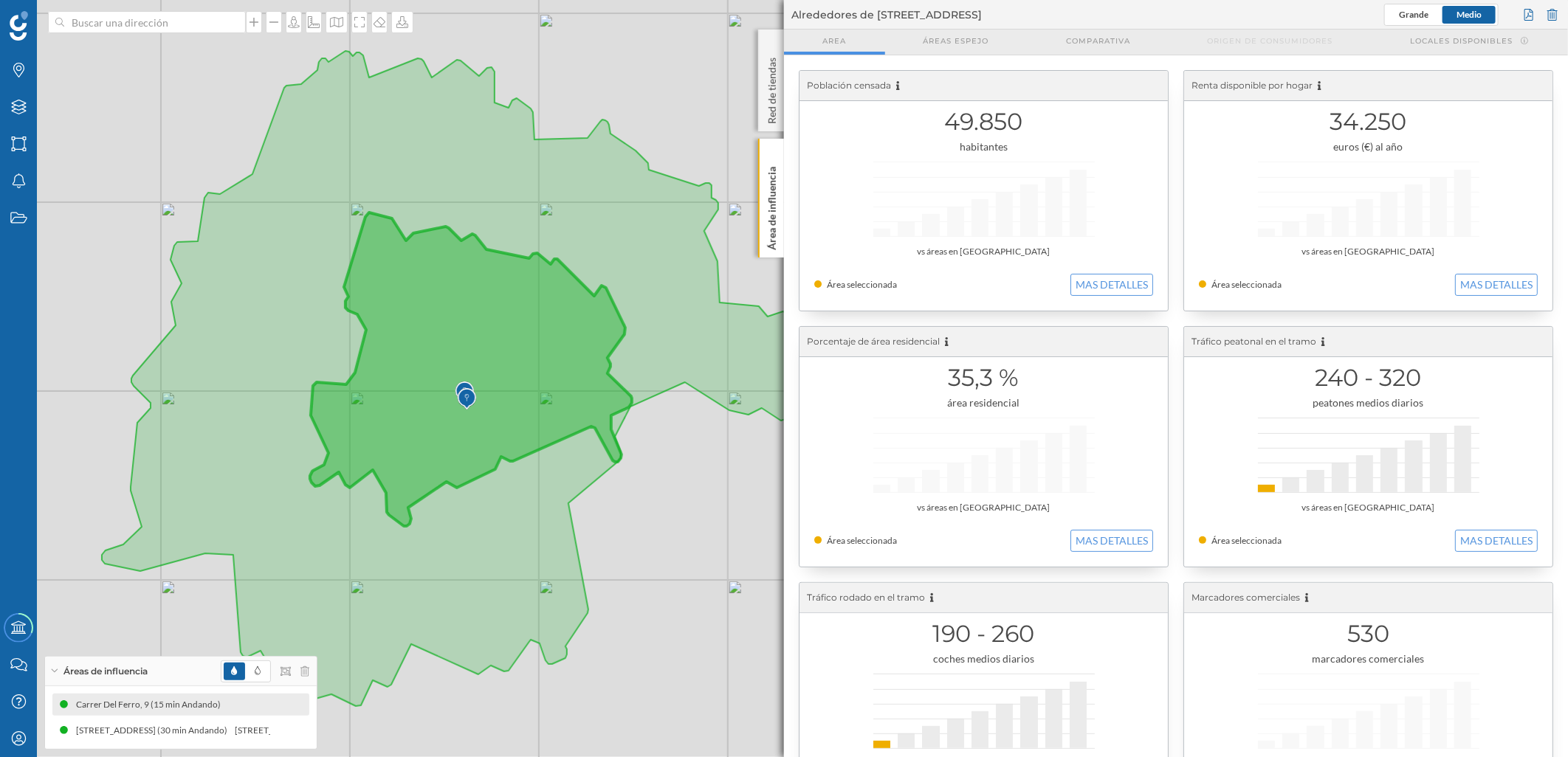
drag, startPoint x: 496, startPoint y: 345, endPoint x: 497, endPoint y: 358, distance: 13.0
click at [497, 358] on icon at bounding box center [466, 378] width 727 height 655
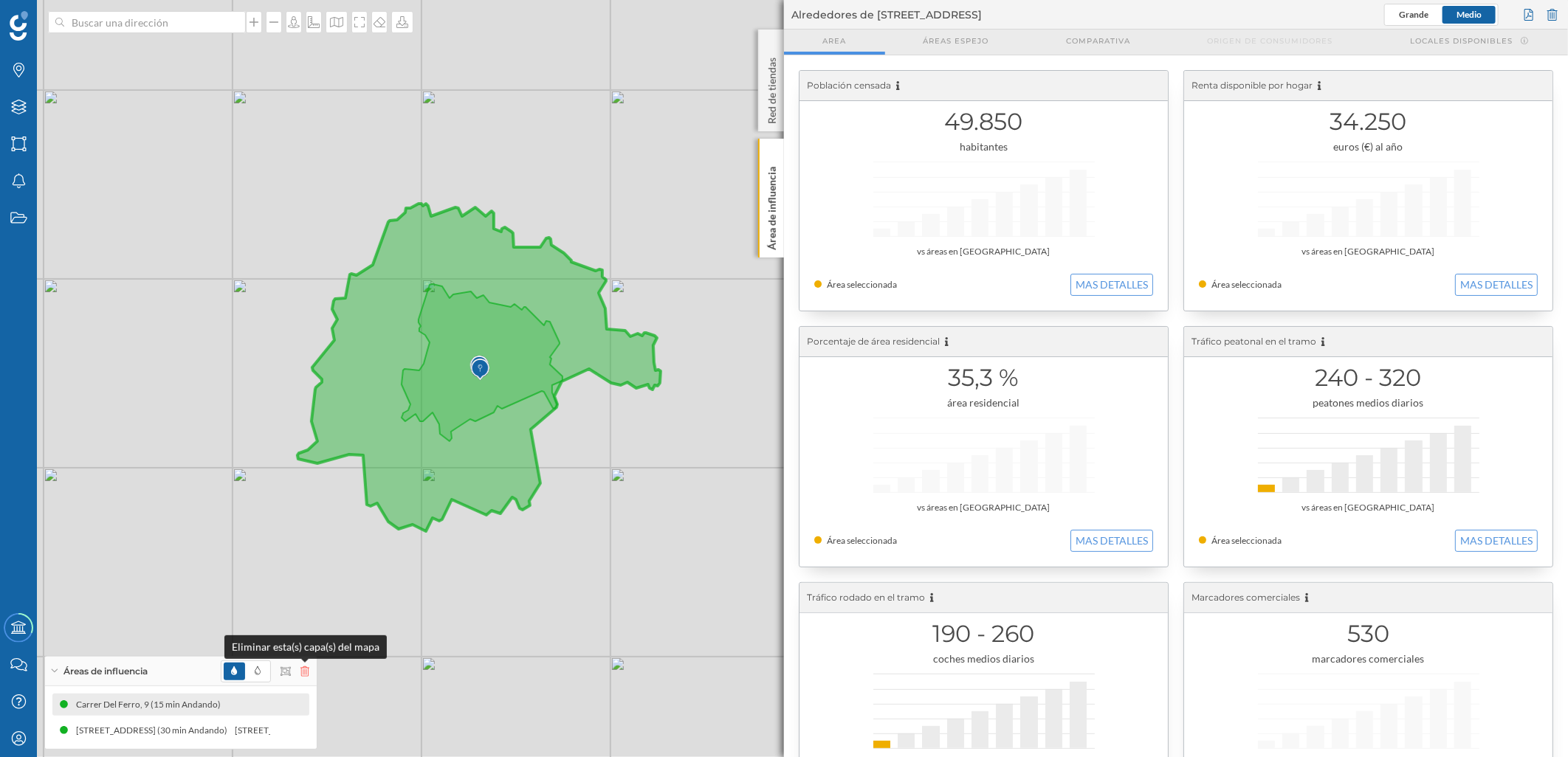
click at [307, 668] on icon at bounding box center [304, 671] width 9 height 10
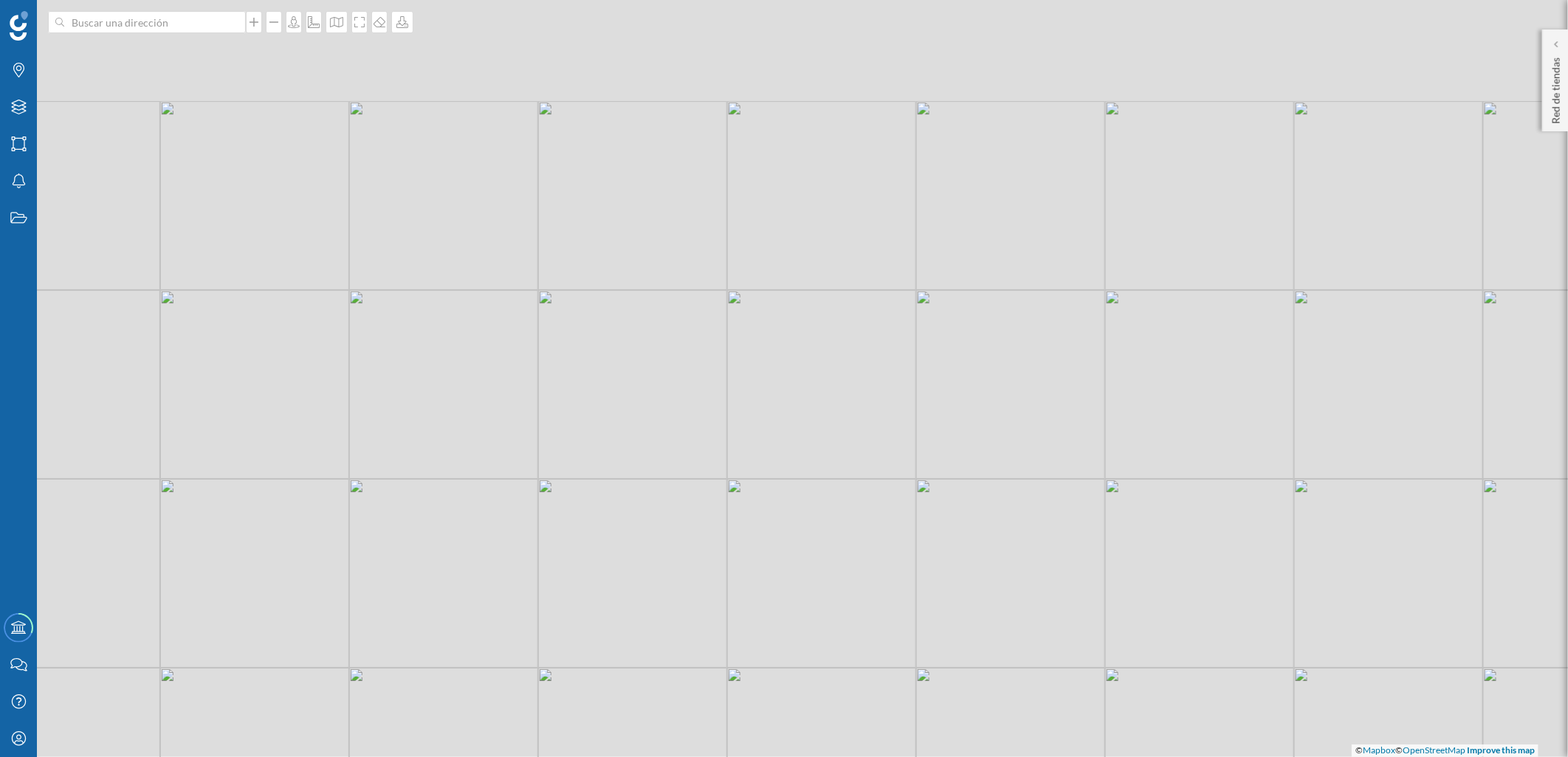
drag, startPoint x: 334, startPoint y: 406, endPoint x: 402, endPoint y: 514, distance: 127.6
click at [402, 514] on div "© Mapbox © OpenStreetMap Improve this map" at bounding box center [784, 378] width 1568 height 757
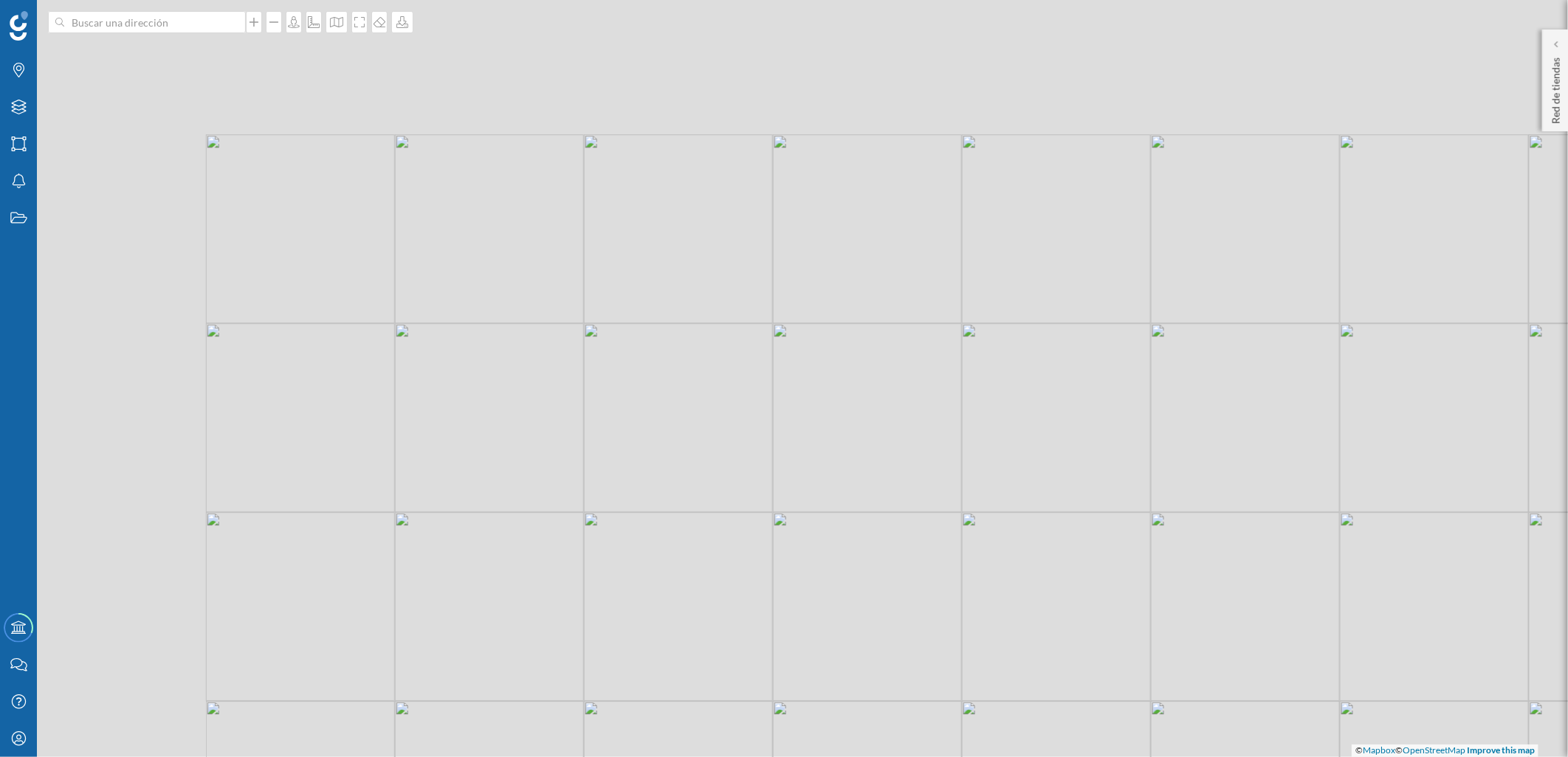
drag, startPoint x: 333, startPoint y: 296, endPoint x: 550, endPoint y: 601, distance: 374.3
click at [552, 604] on div "© Mapbox © OpenStreetMap Improve this map" at bounding box center [784, 378] width 1568 height 757
drag, startPoint x: 451, startPoint y: 327, endPoint x: 488, endPoint y: 503, distance: 179.8
click at [488, 510] on div "© Mapbox © OpenStreetMap Improve this map" at bounding box center [784, 378] width 1568 height 757
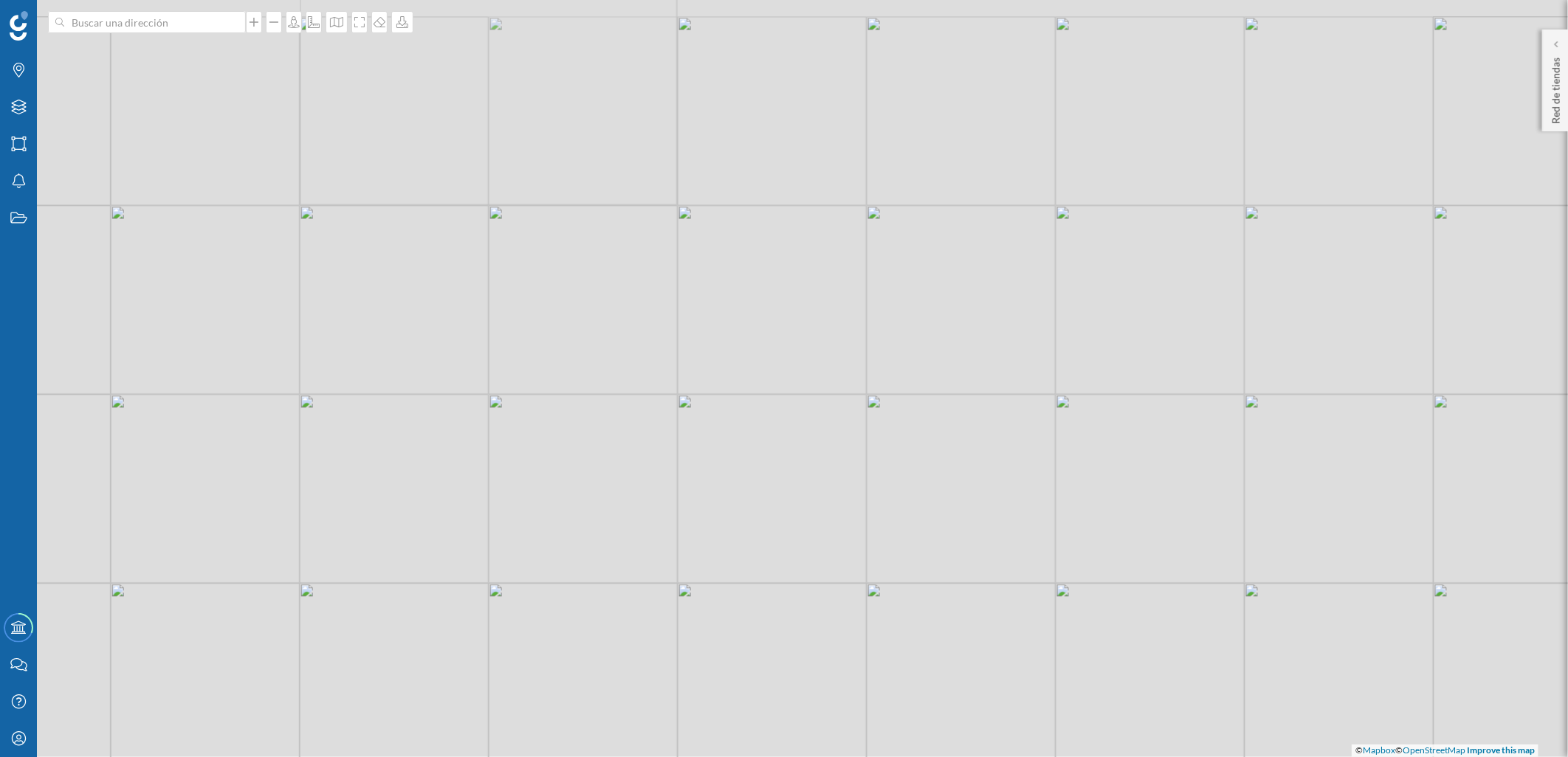
drag, startPoint x: 492, startPoint y: 404, endPoint x: 505, endPoint y: 437, distance: 35.5
click at [503, 441] on div "© Mapbox © OpenStreetMap Improve this map" at bounding box center [784, 378] width 1568 height 757
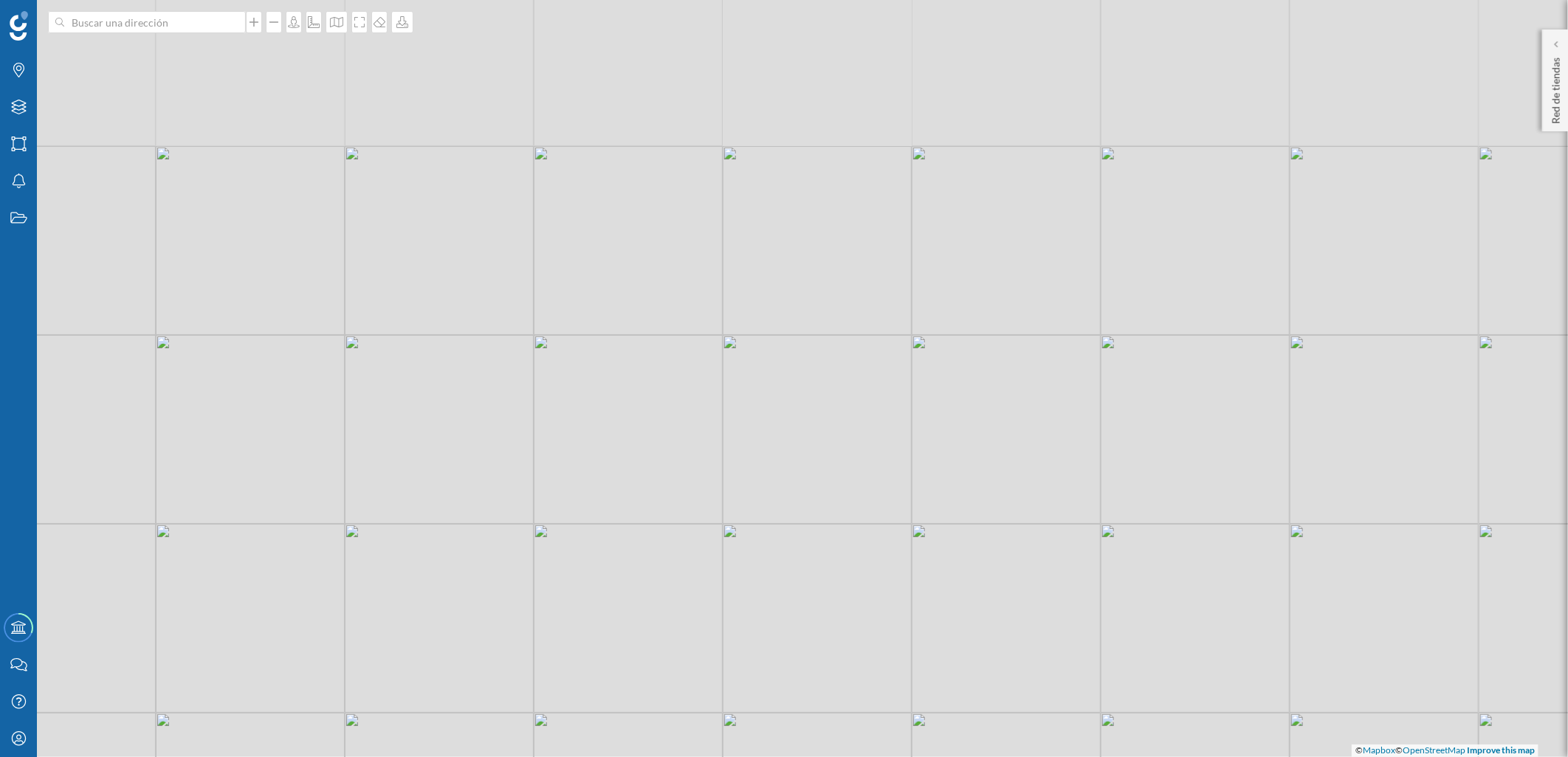
drag, startPoint x: 655, startPoint y: 334, endPoint x: 613, endPoint y: 510, distance: 180.9
click at [613, 510] on div "© Mapbox © OpenStreetMap Improve this map" at bounding box center [784, 378] width 1568 height 757
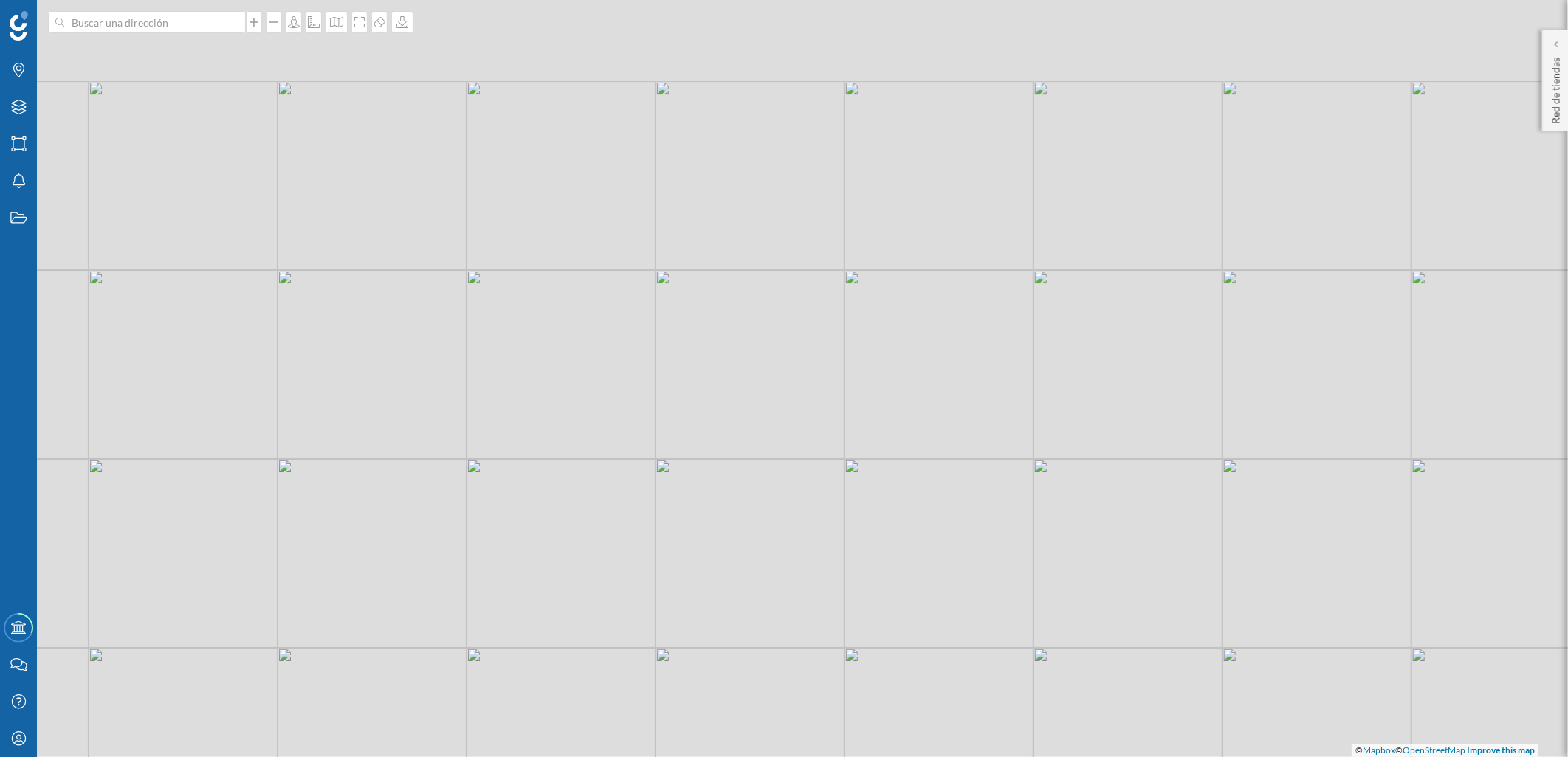
drag, startPoint x: 614, startPoint y: 360, endPoint x: 553, endPoint y: 452, distance: 110.4
click at [553, 452] on div "© Mapbox © OpenStreetMap Improve this map" at bounding box center [784, 378] width 1568 height 757
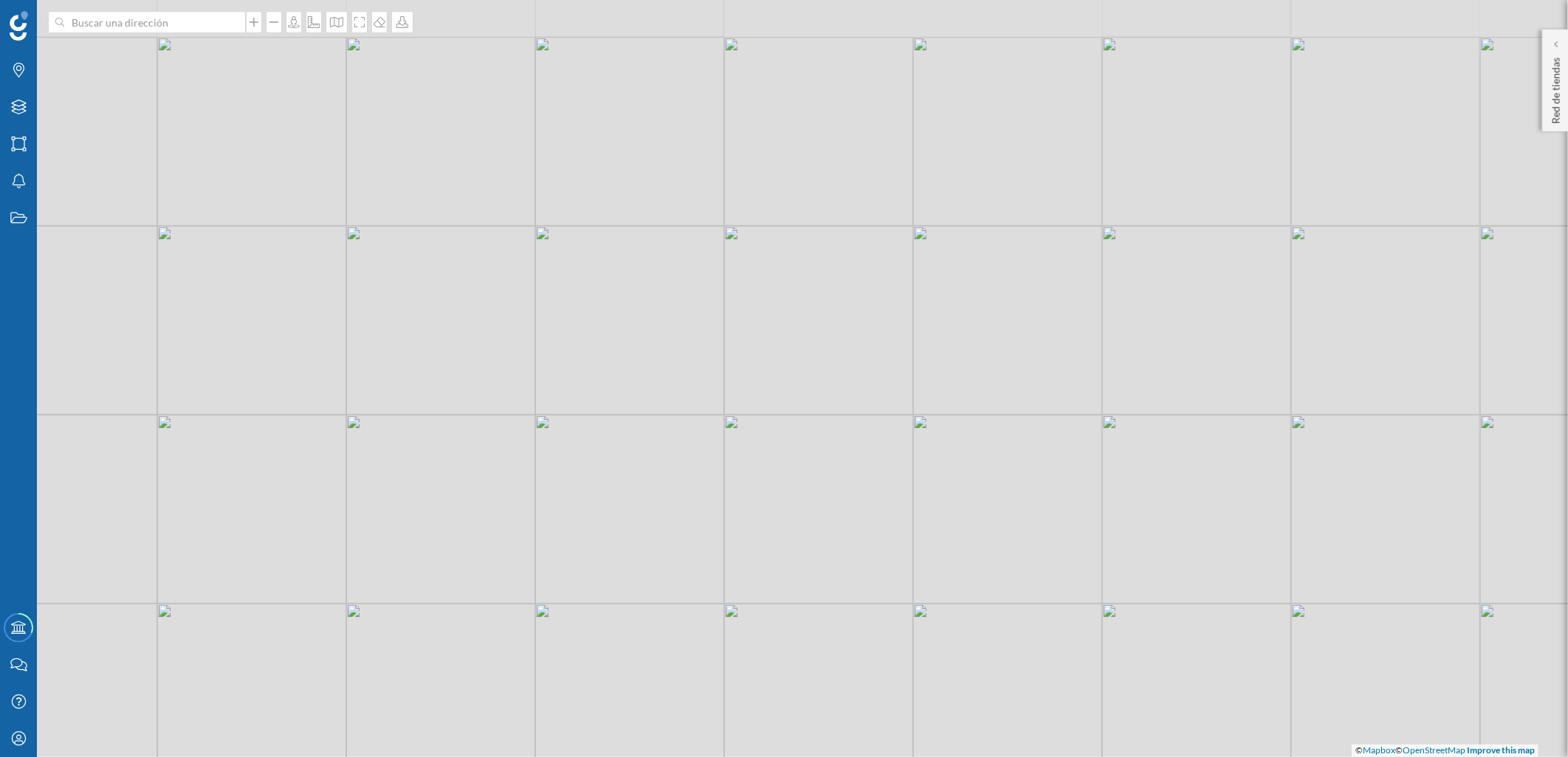
drag, startPoint x: 621, startPoint y: 286, endPoint x: 549, endPoint y: 433, distance: 163.7
click at [549, 433] on div "© Mapbox © OpenStreetMap Improve this map" at bounding box center [784, 378] width 1568 height 757
drag, startPoint x: 611, startPoint y: 478, endPoint x: 545, endPoint y: 259, distance: 228.7
click at [545, 259] on div "© Mapbox © OpenStreetMap Improve this map" at bounding box center [784, 378] width 1568 height 757
drag, startPoint x: 650, startPoint y: 417, endPoint x: 580, endPoint y: 421, distance: 70.1
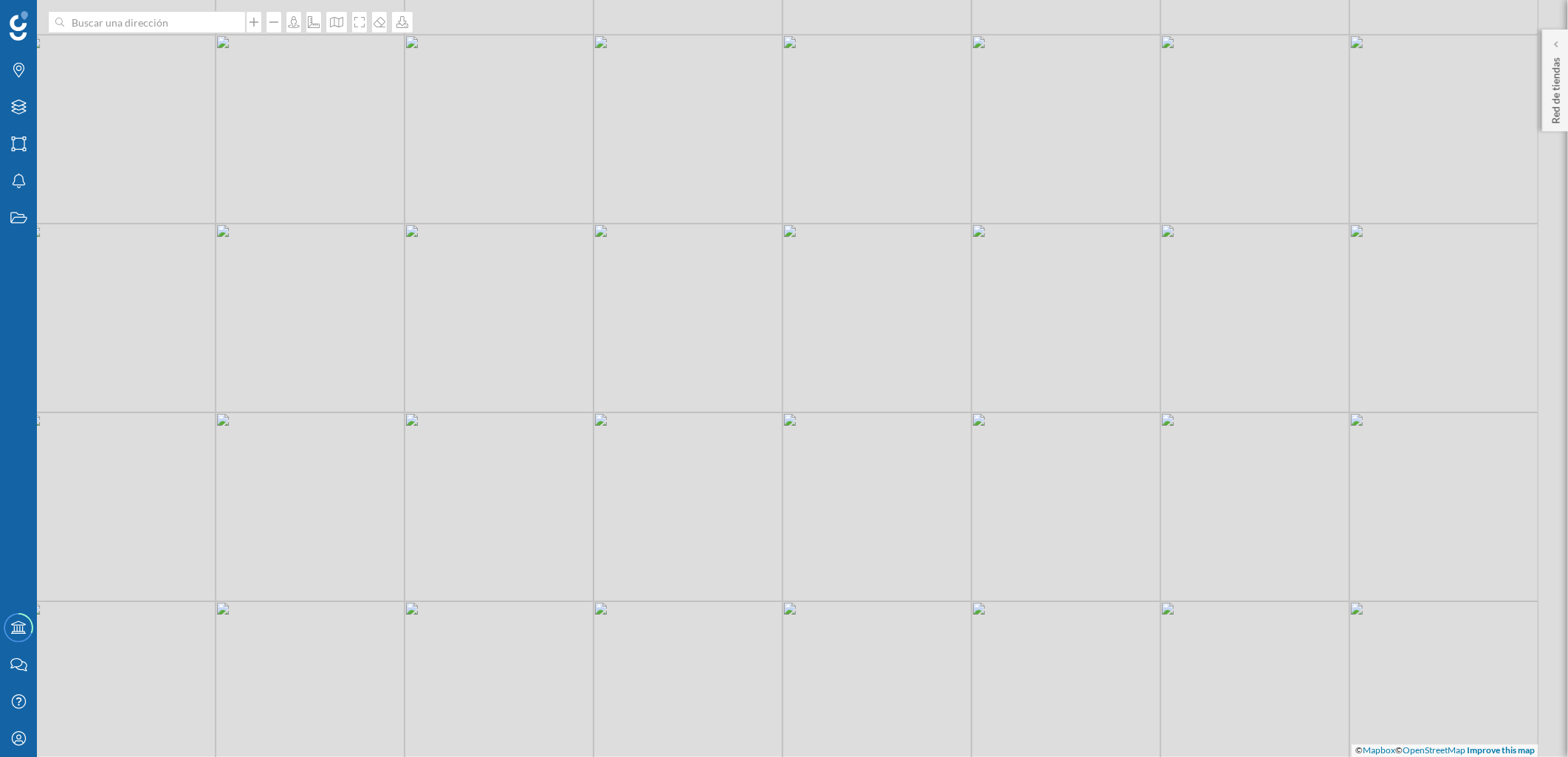
click at [580, 421] on div "© Mapbox © OpenStreetMap Improve this map" at bounding box center [784, 378] width 1568 height 757
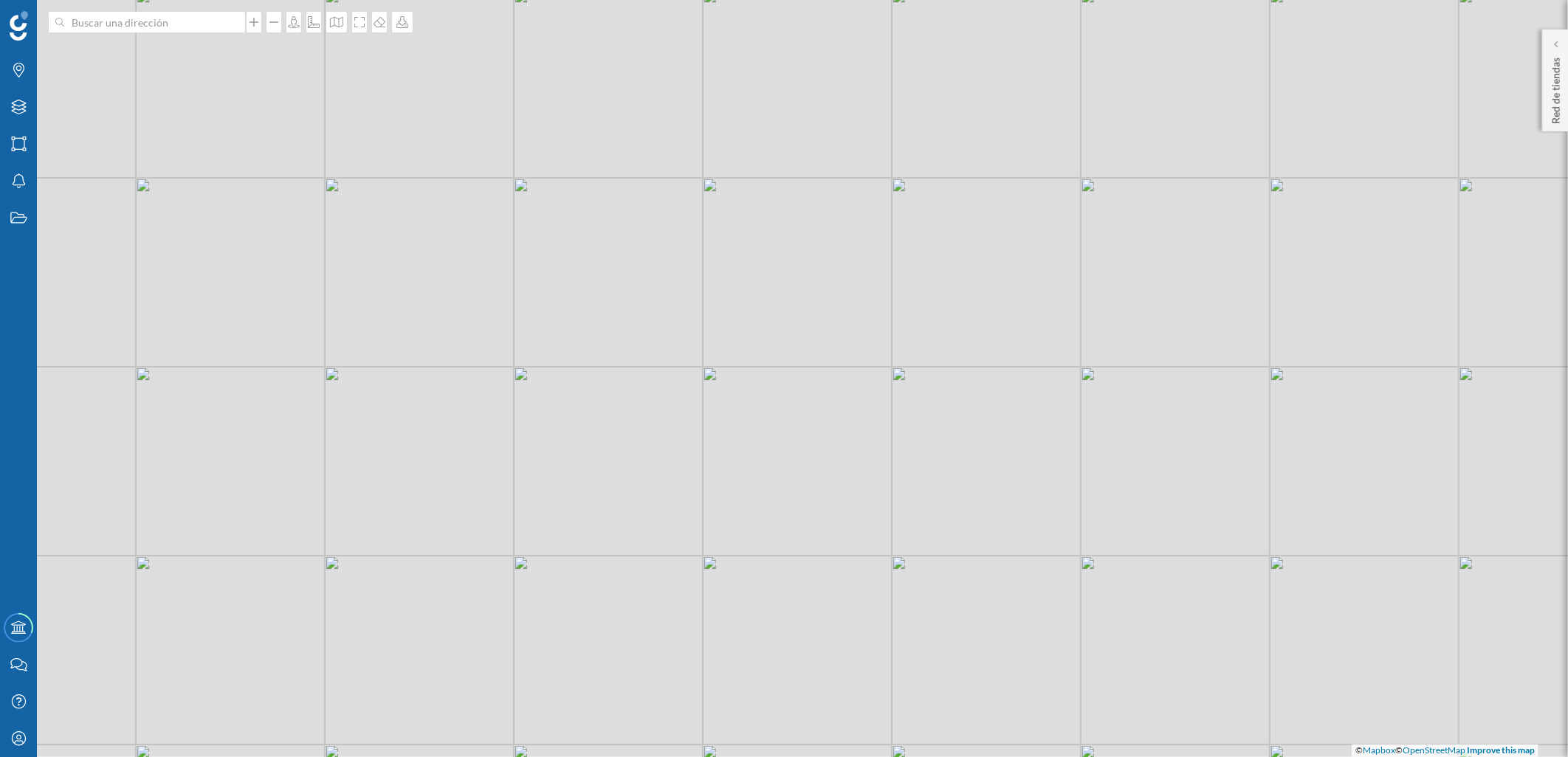
drag, startPoint x: 650, startPoint y: 224, endPoint x: 569, endPoint y: 378, distance: 174.0
click at [564, 394] on div "© Mapbox © OpenStreetMap Improve this map" at bounding box center [784, 378] width 1568 height 757
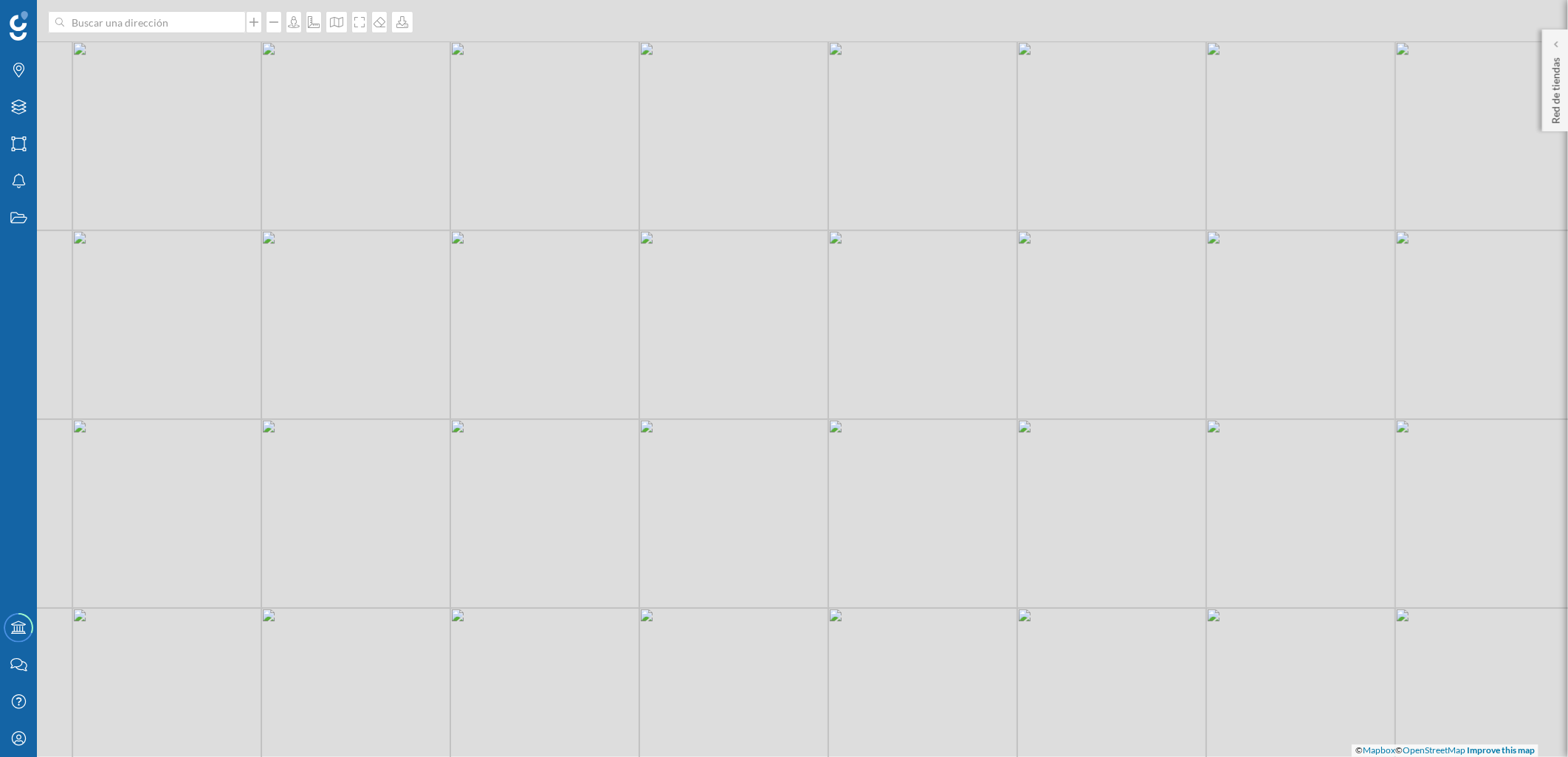
drag, startPoint x: 543, startPoint y: 358, endPoint x: 577, endPoint y: 458, distance: 105.6
click at [577, 458] on div "© Mapbox © OpenStreetMap Improve this map" at bounding box center [784, 378] width 1568 height 757
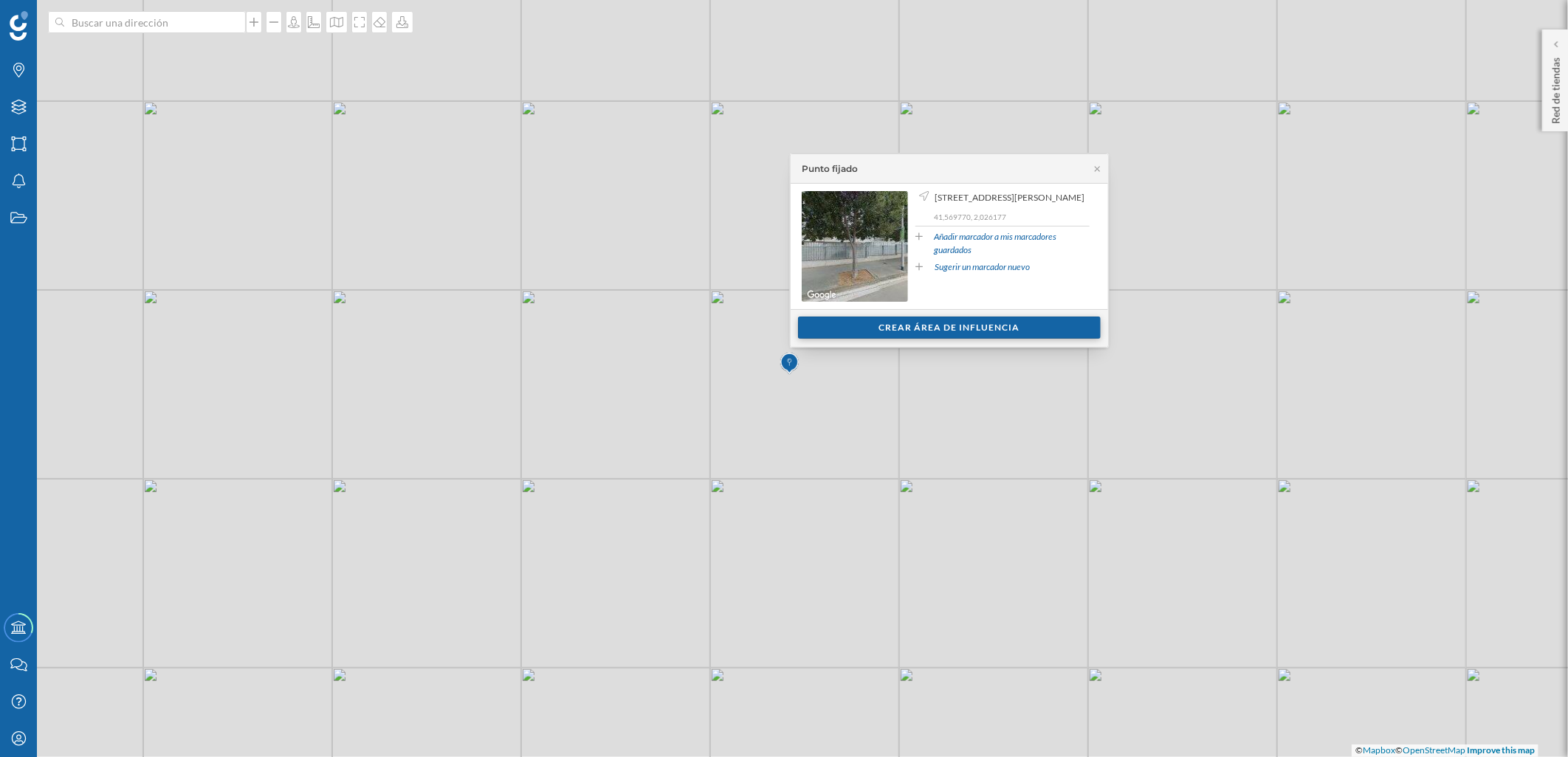
click at [869, 333] on div "Crear área de influencia" at bounding box center [949, 328] width 303 height 22
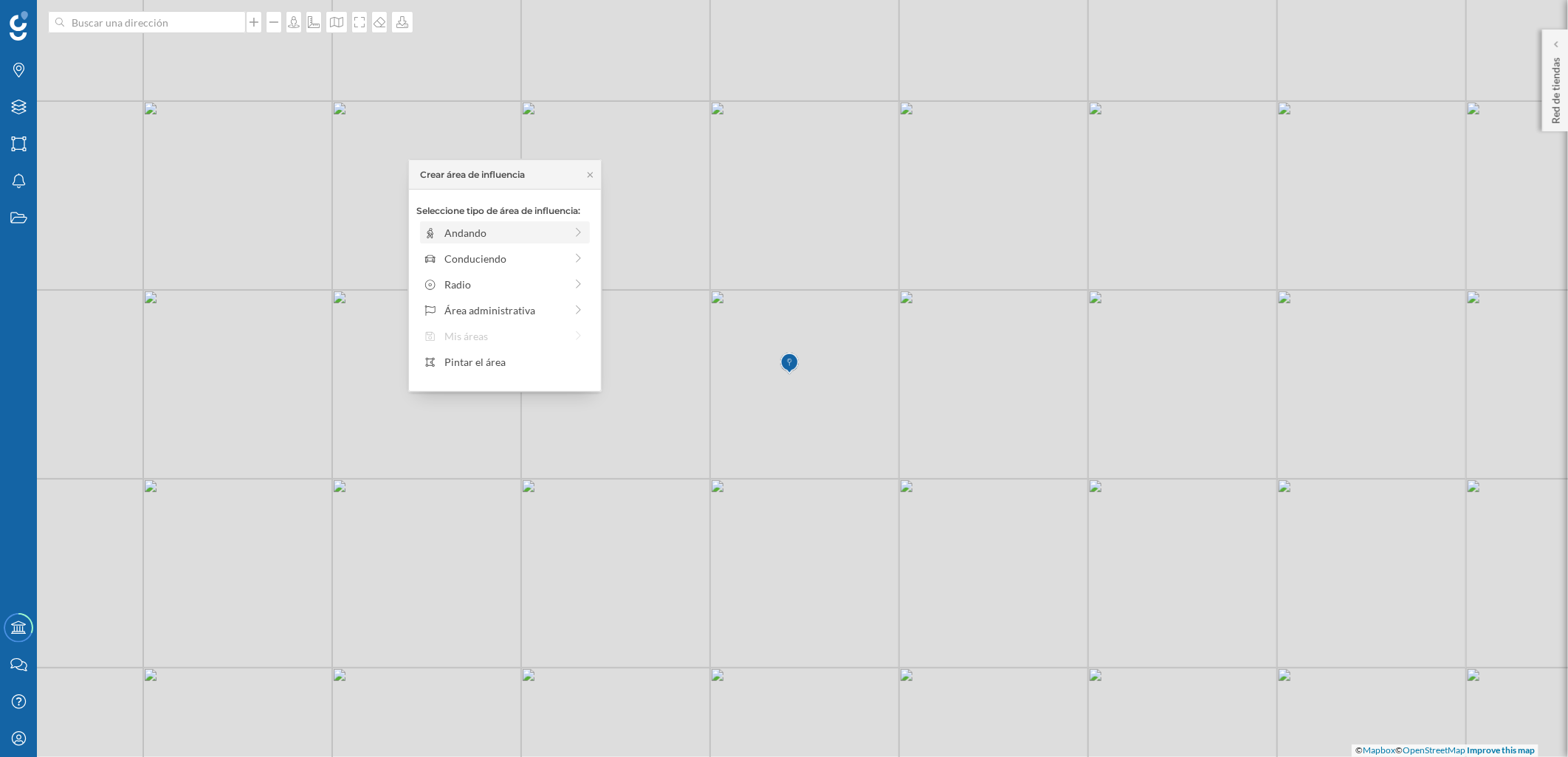
click at [498, 230] on div "Andando" at bounding box center [504, 233] width 120 height 16
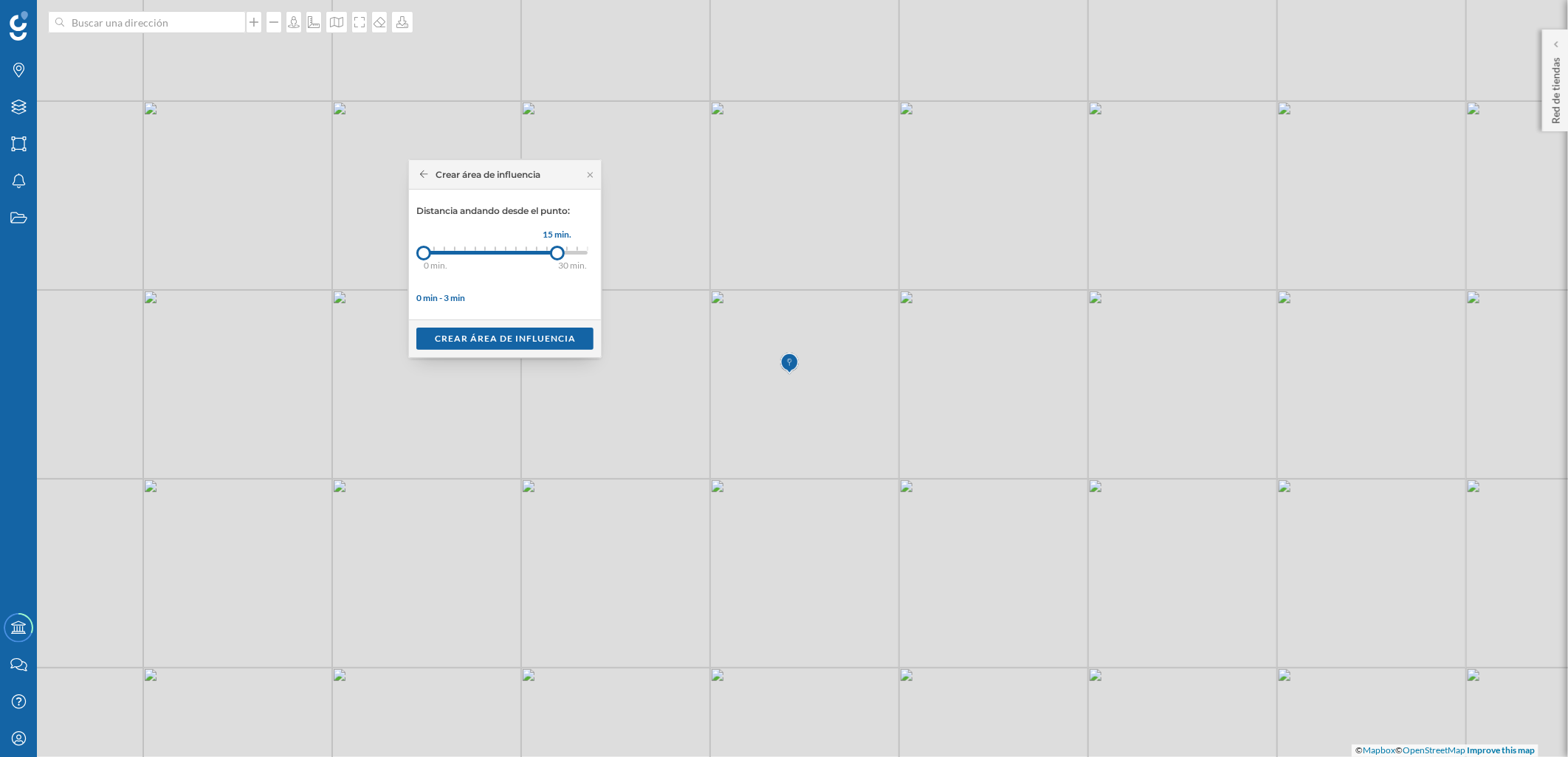
drag, startPoint x: 434, startPoint y: 252, endPoint x: 557, endPoint y: 251, distance: 123.0
click at [557, 251] on div at bounding box center [557, 253] width 15 height 15
click at [559, 336] on div "Crear área de influencia" at bounding box center [505, 338] width 177 height 22
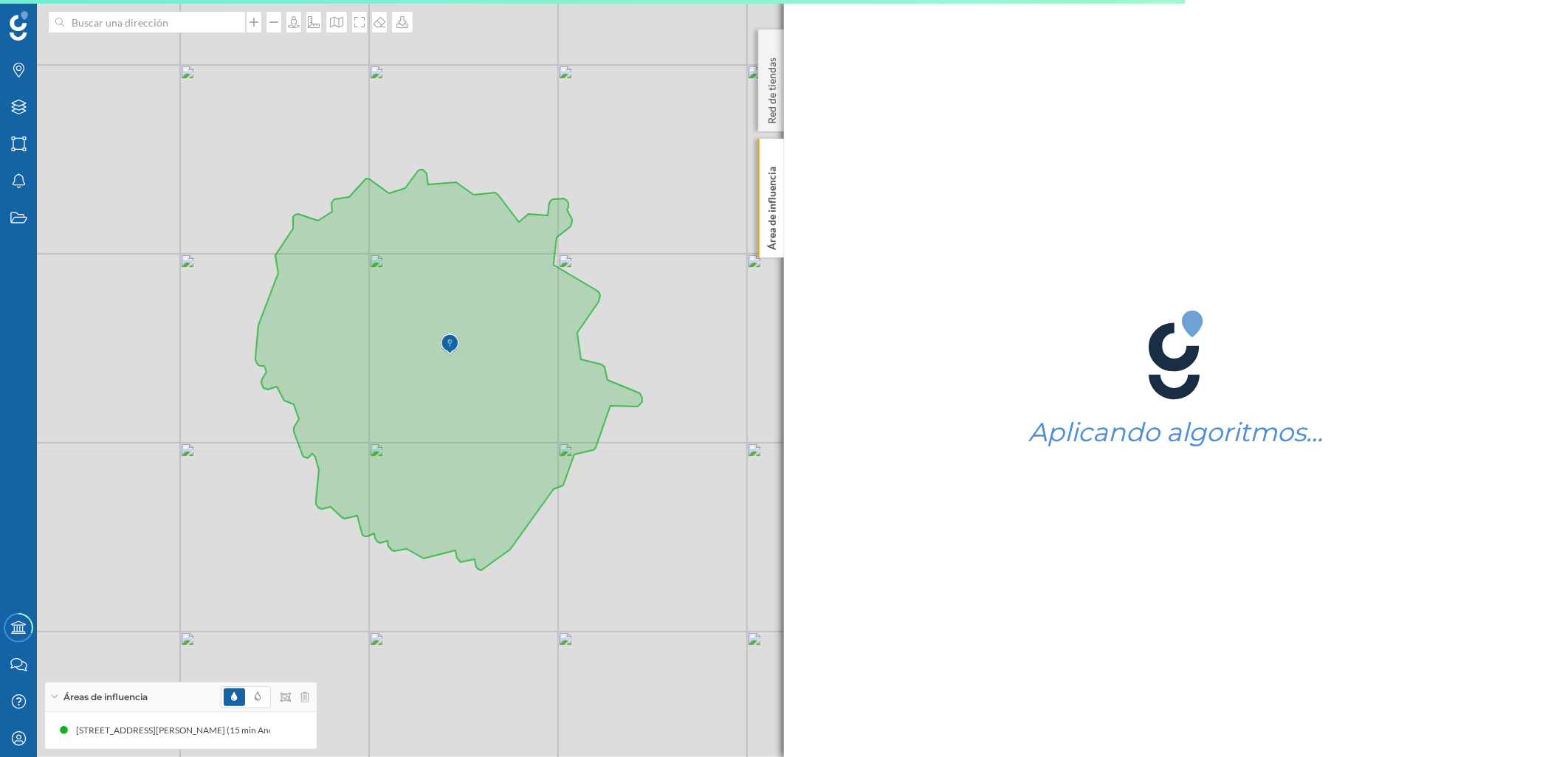
drag, startPoint x: 429, startPoint y: 505, endPoint x: 654, endPoint y: 555, distance: 230.5
click at [667, 564] on div "© Mapbox © OpenStreetMap Improve this map" at bounding box center [784, 378] width 1568 height 757
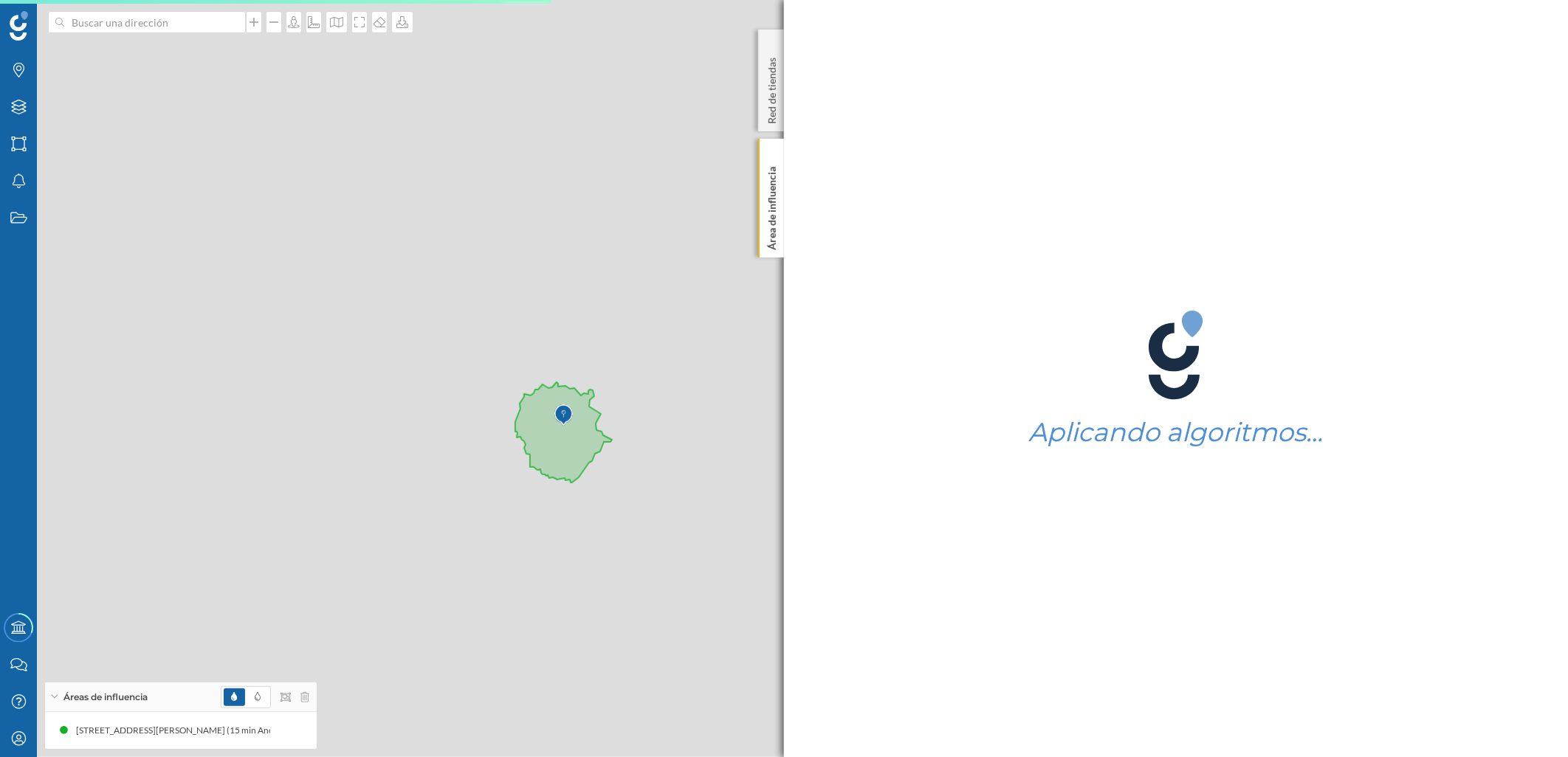
drag, startPoint x: 606, startPoint y: 528, endPoint x: 601, endPoint y: 498, distance: 30.4
click at [601, 498] on div "© Mapbox © OpenStreetMap Improve this map" at bounding box center [784, 378] width 1568 height 757
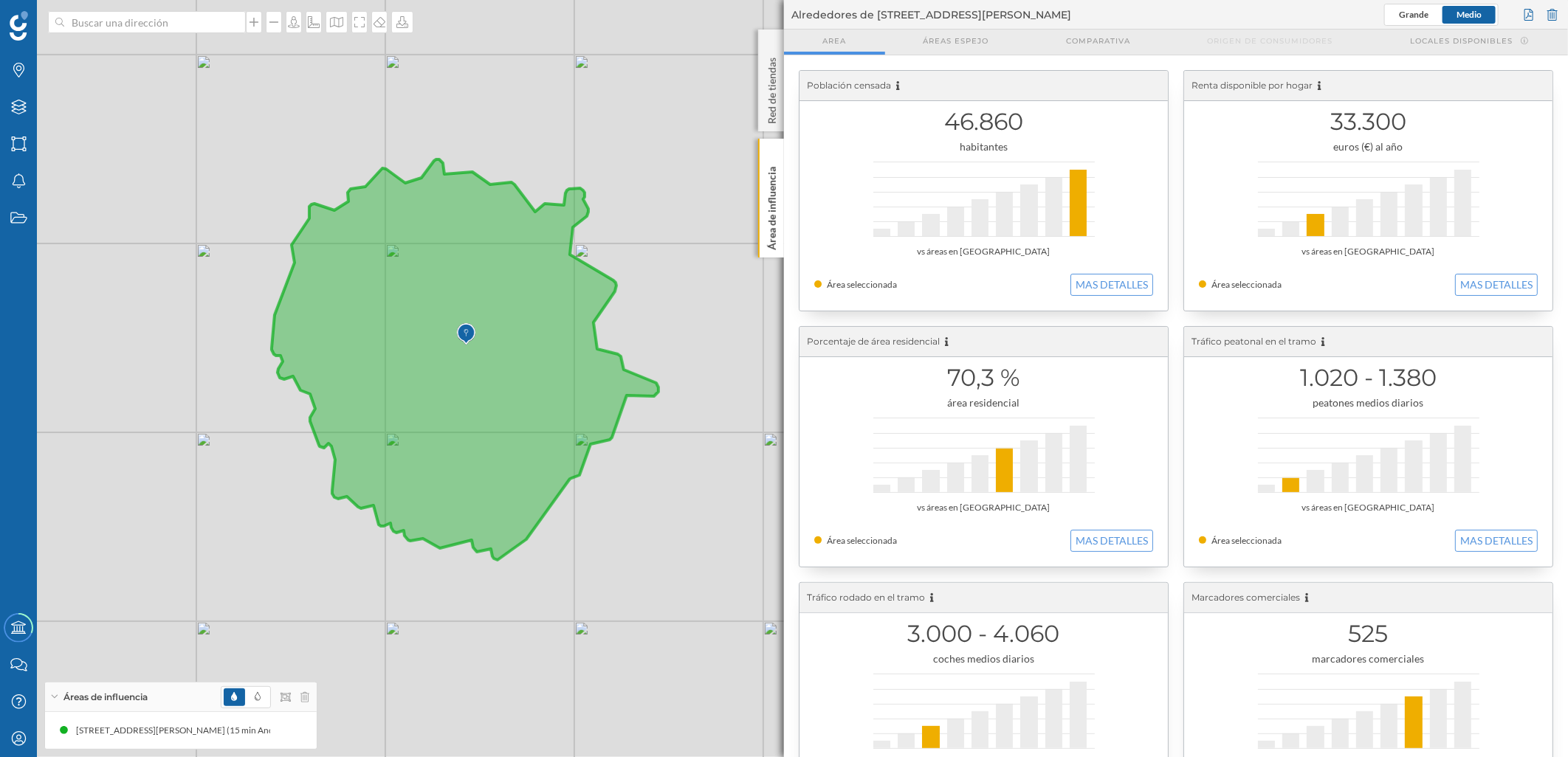
drag, startPoint x: 631, startPoint y: 390, endPoint x: 688, endPoint y: 480, distance: 106.5
click at [688, 480] on div "© Mapbox © OpenStreetMap Improve this map" at bounding box center [784, 378] width 1568 height 757
click at [466, 334] on img at bounding box center [465, 333] width 18 height 29
click at [270, 732] on icon at bounding box center [273, 730] width 10 height 10
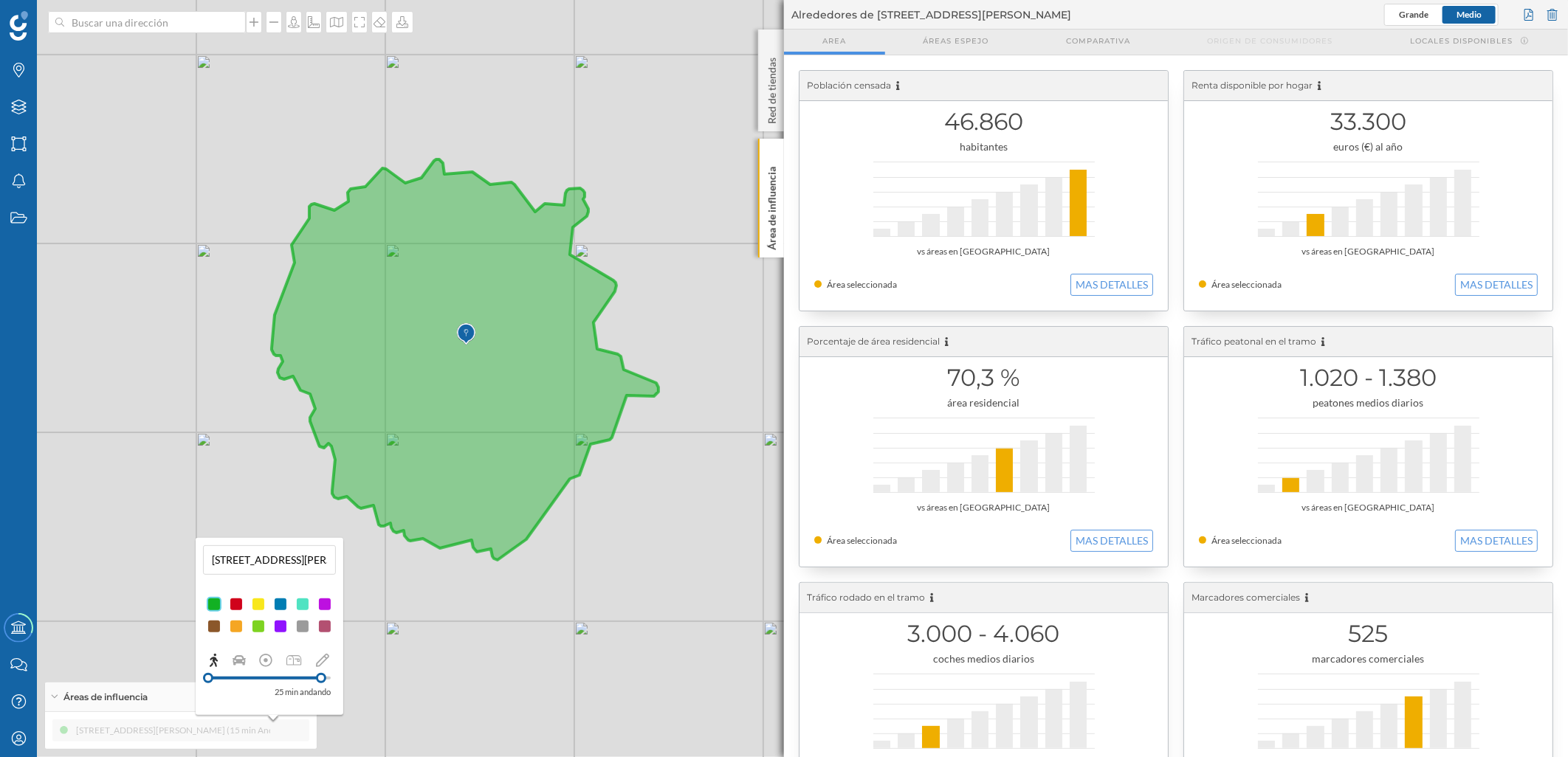
drag, startPoint x: 306, startPoint y: 681, endPoint x: 344, endPoint y: 684, distance: 38.1
click at [344, 684] on div "Marcas Capas Áreas Notificaciones Estados Academy Contacta con nosotros Centro …" at bounding box center [784, 378] width 1568 height 757
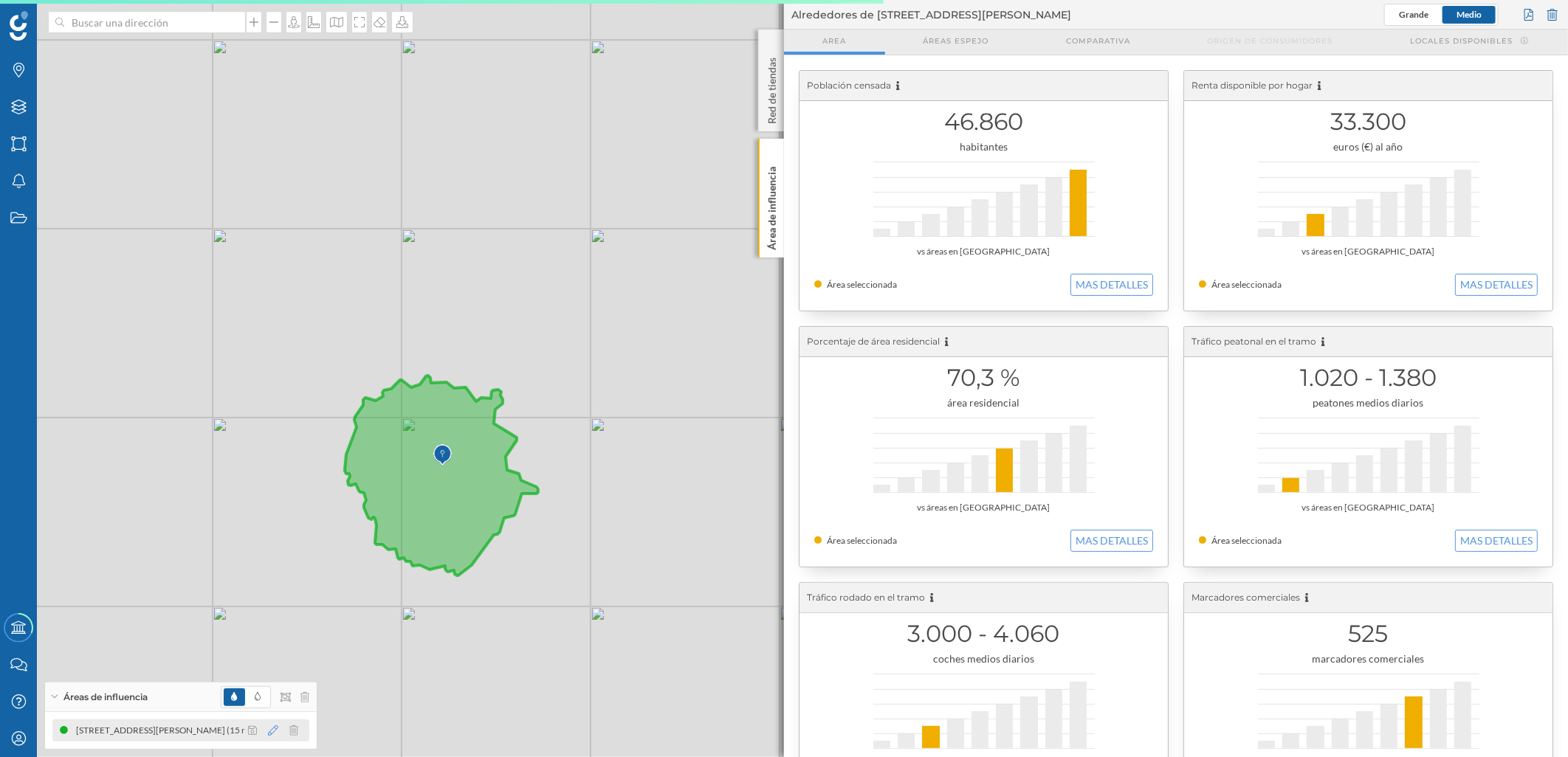
click at [277, 729] on icon at bounding box center [273, 730] width 10 height 10
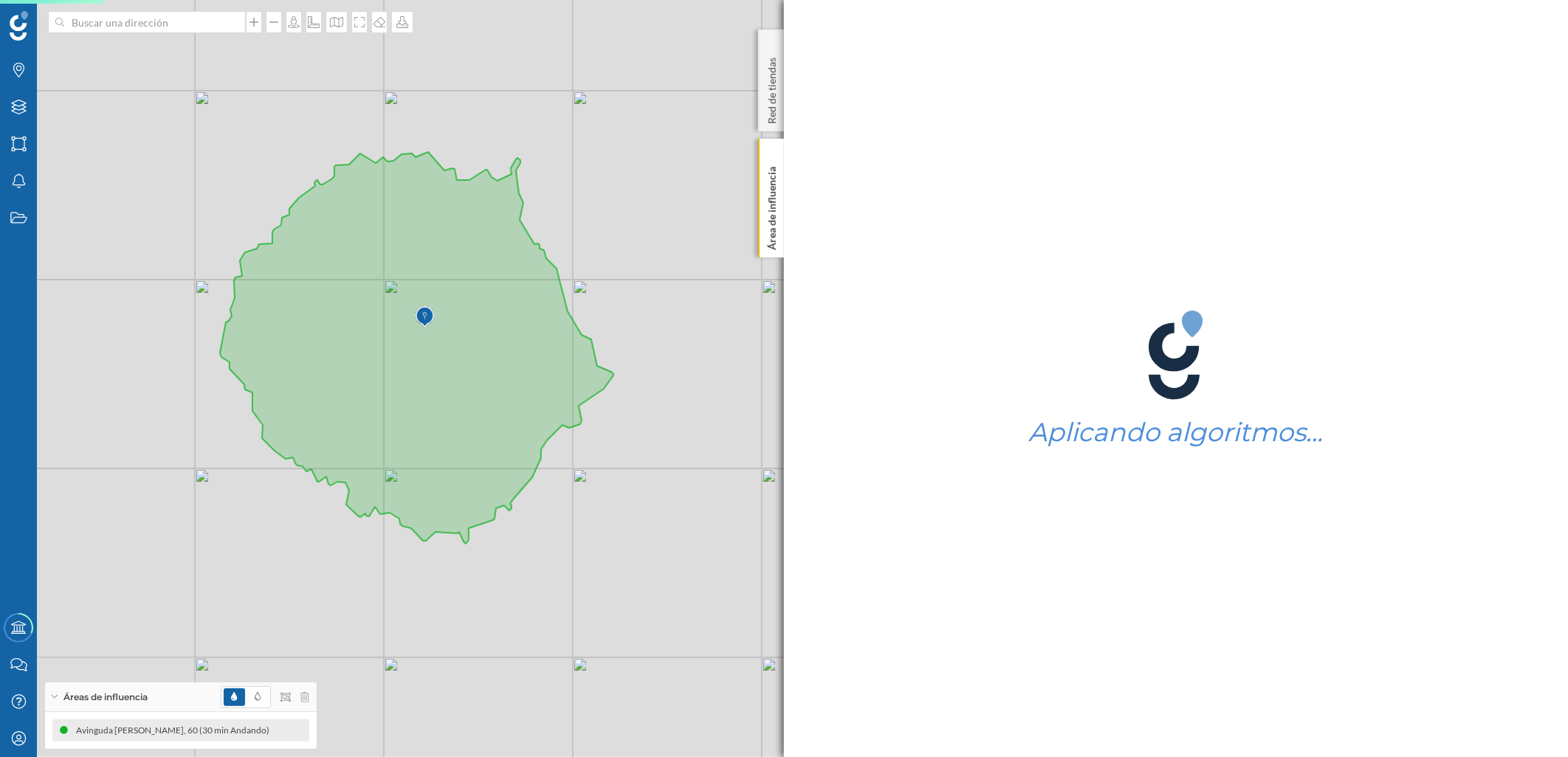
drag, startPoint x: 465, startPoint y: 604, endPoint x: 497, endPoint y: 586, distance: 36.7
click at [511, 620] on div "© Mapbox © OpenStreetMap Improve this map" at bounding box center [784, 378] width 1568 height 757
